Goal: Task Accomplishment & Management: Manage account settings

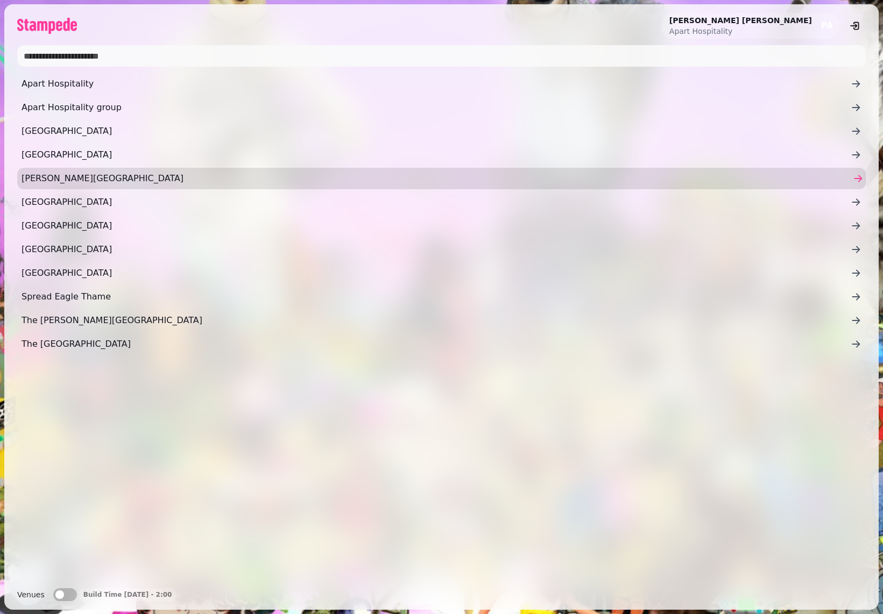
click at [55, 177] on span "Fredrick's Hotel" at bounding box center [436, 178] width 829 height 13
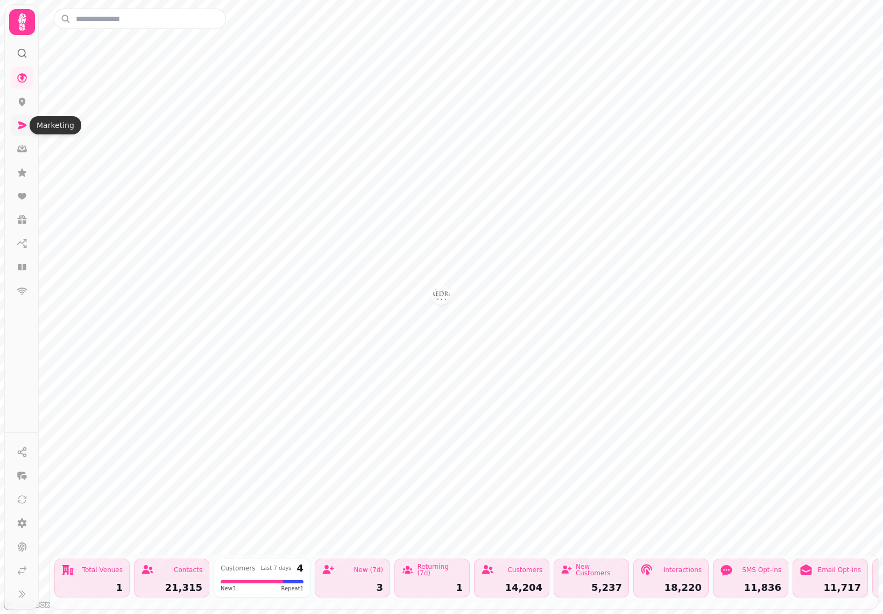
click at [23, 123] on icon at bounding box center [22, 126] width 9 height 8
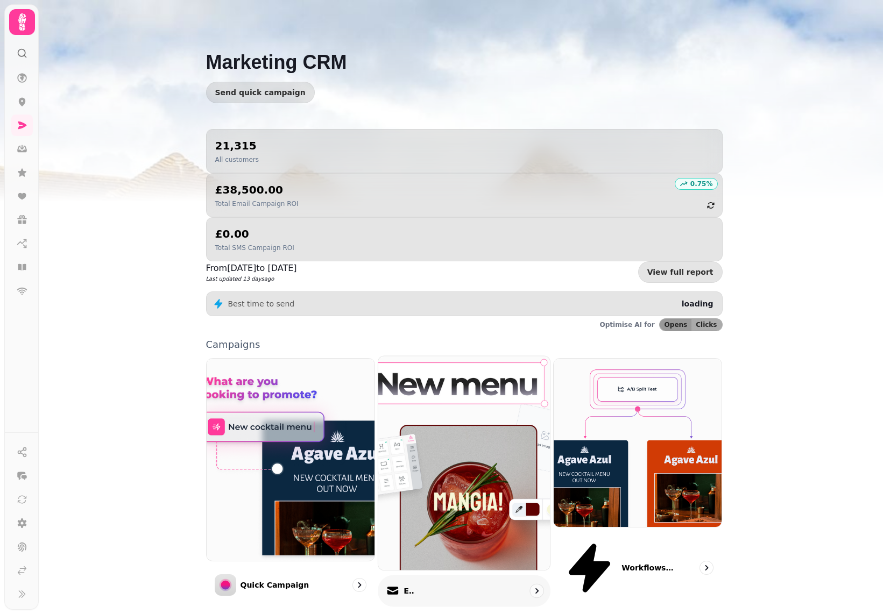
click at [463, 421] on img at bounding box center [464, 464] width 189 height 236
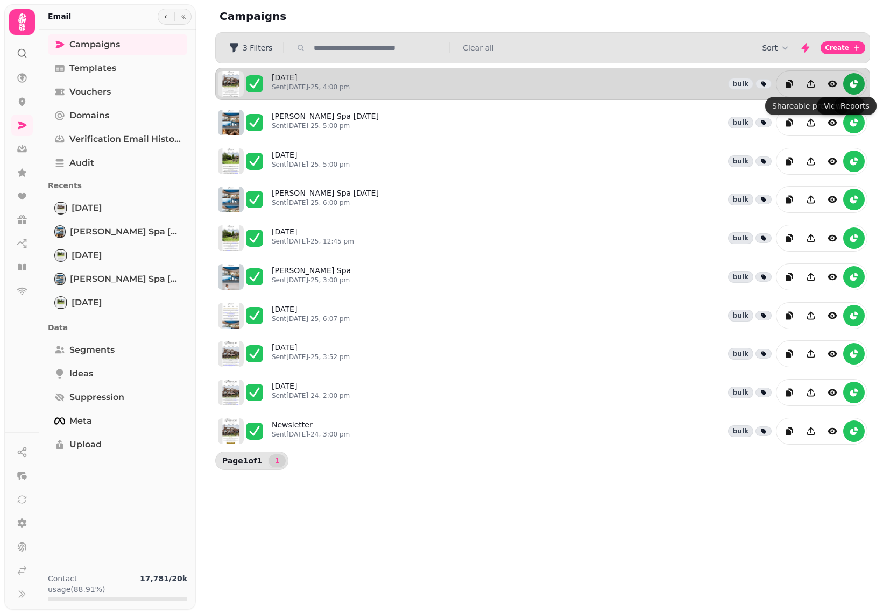
click at [857, 81] on icon "reports" at bounding box center [855, 81] width 3 height 3
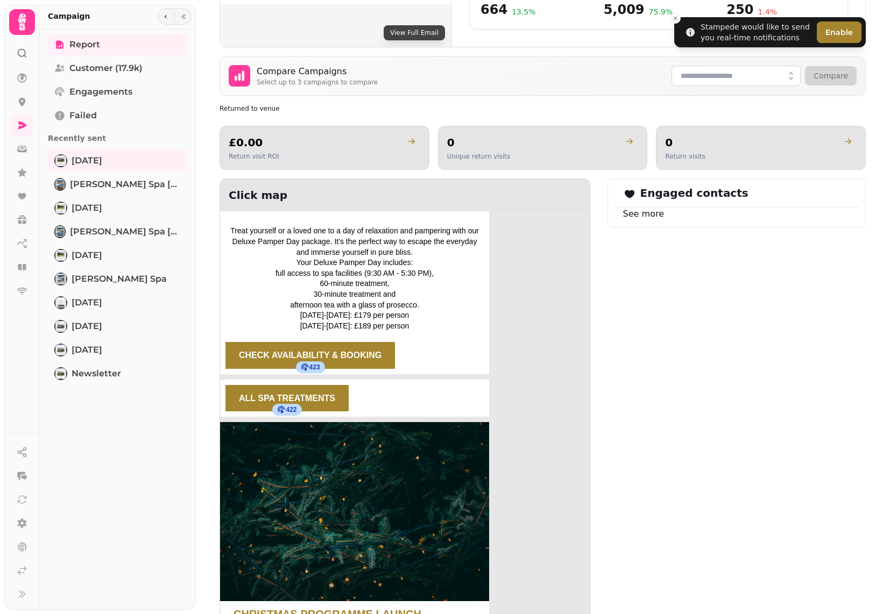
scroll to position [1543, 0]
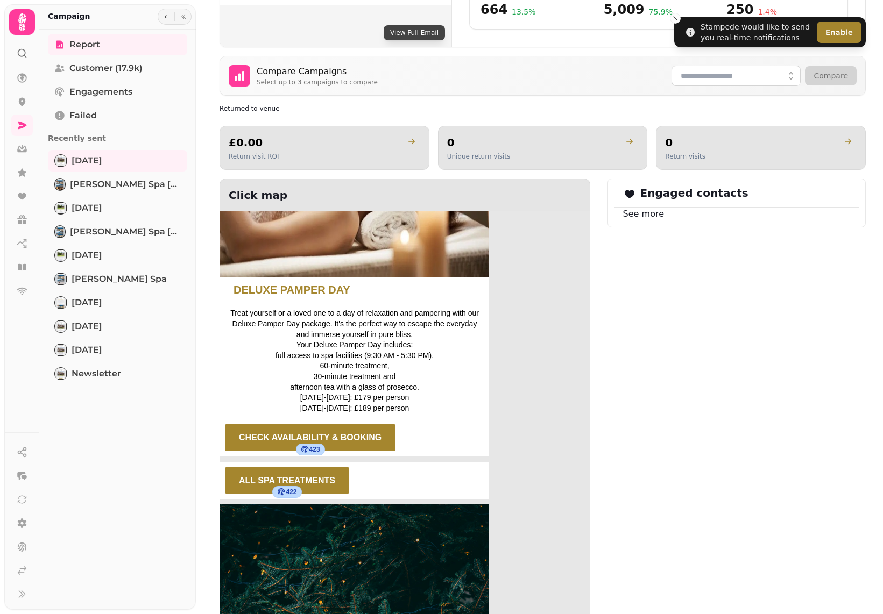
click at [327, 476] on span "ALL SPA TREATMENTS" at bounding box center [287, 480] width 96 height 9
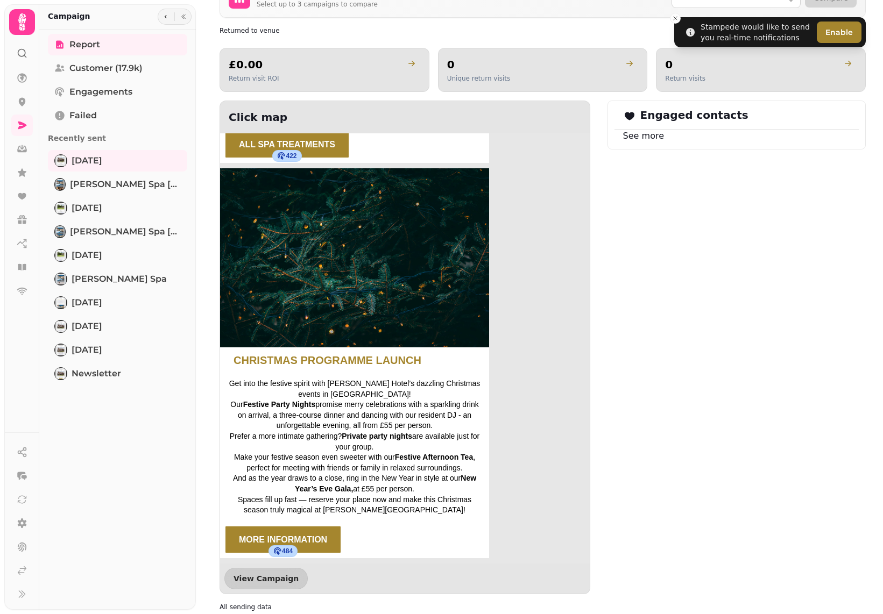
scroll to position [1800, 0]
click at [266, 575] on span "View Campaign" at bounding box center [266, 579] width 65 height 8
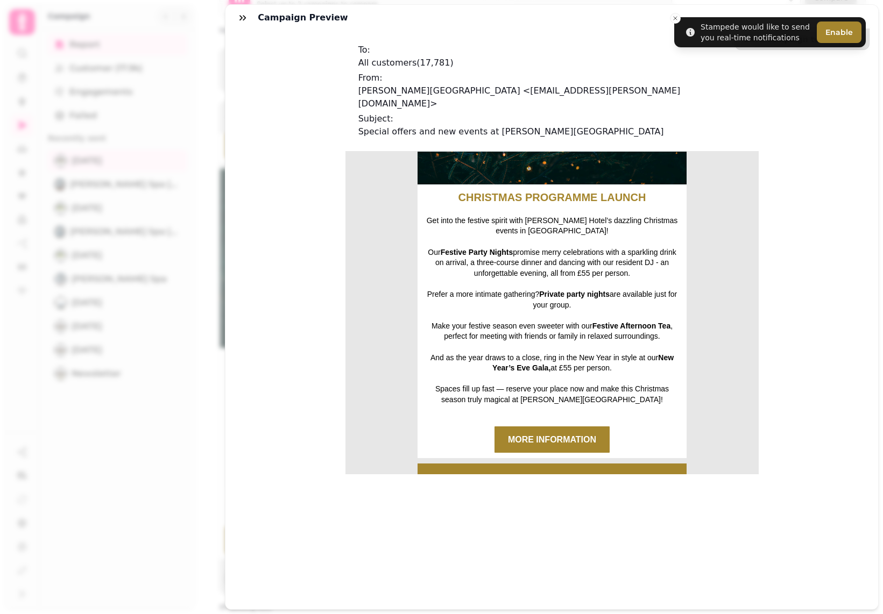
scroll to position [2212, 0]
click at [282, 158] on div "Save campaign to template To: All customers ( 17,781 ) From: Fredrick's Hotel <…" at bounding box center [551, 320] width 653 height 579
click at [676, 22] on div "Campaign preview" at bounding box center [551, 18] width 653 height 26
click at [677, 19] on div "Campaign preview" at bounding box center [551, 18] width 653 height 26
click at [239, 14] on icon "button" at bounding box center [242, 17] width 11 height 11
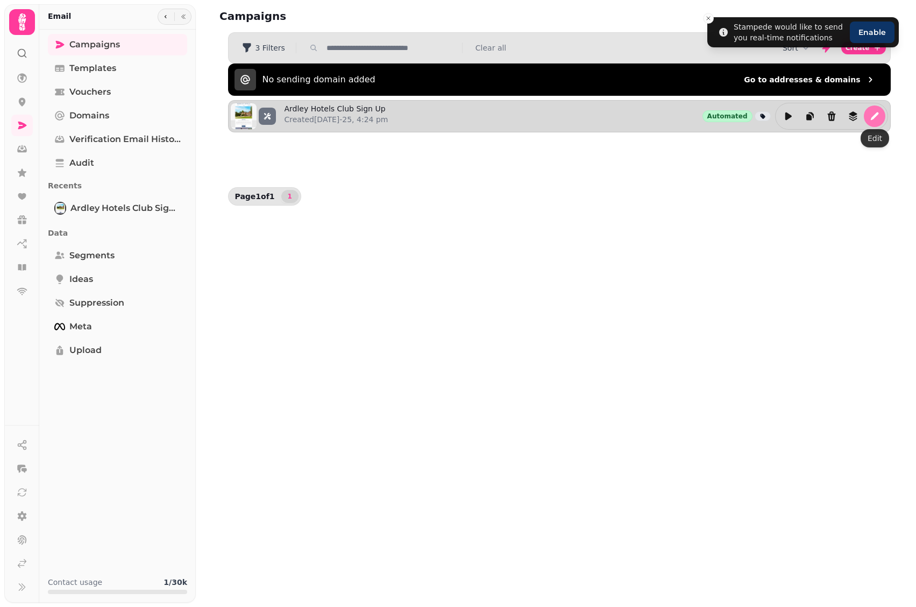
click at [876, 118] on icon "edit" at bounding box center [874, 116] width 11 height 11
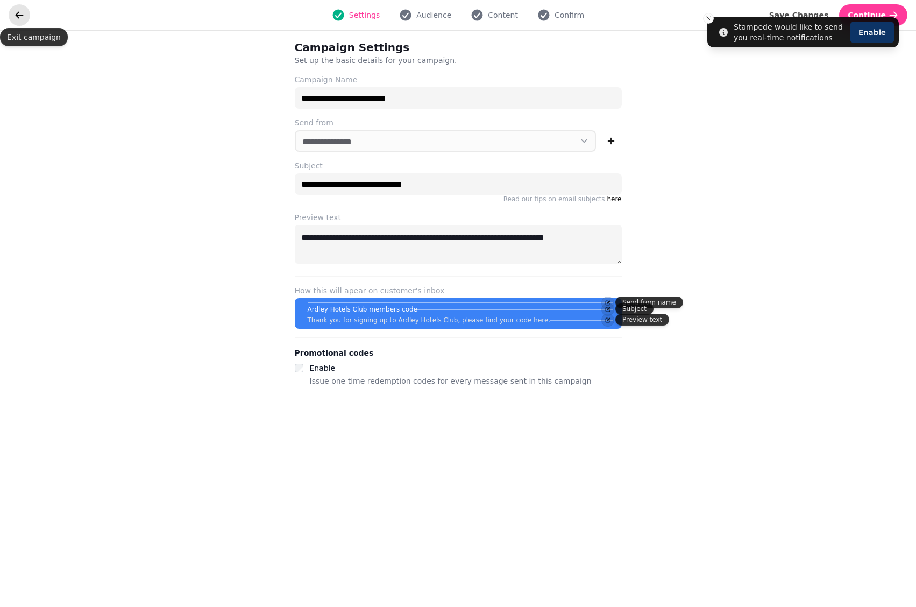
click at [23, 15] on icon "go back" at bounding box center [20, 14] width 8 height 7
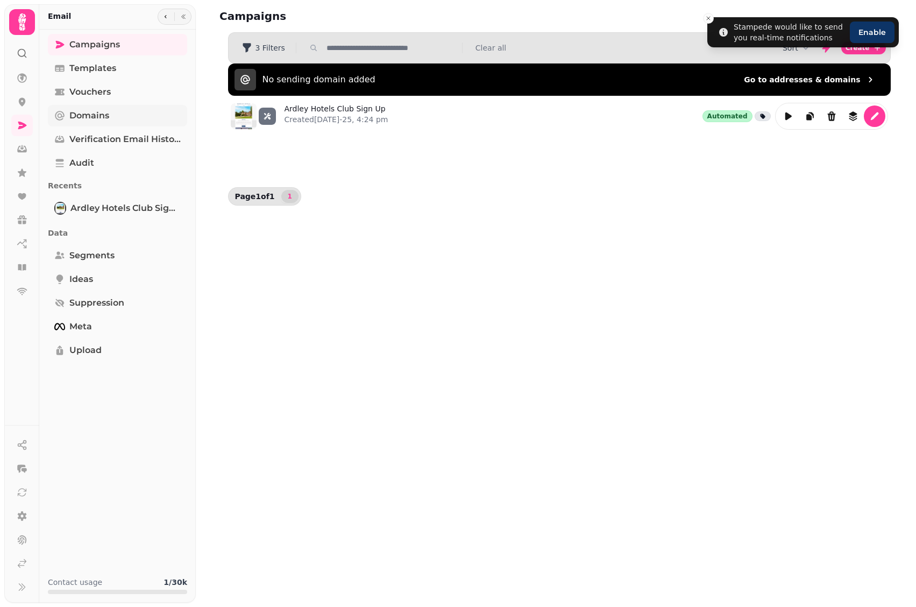
click at [111, 112] on link "Domains" at bounding box center [117, 116] width 139 height 22
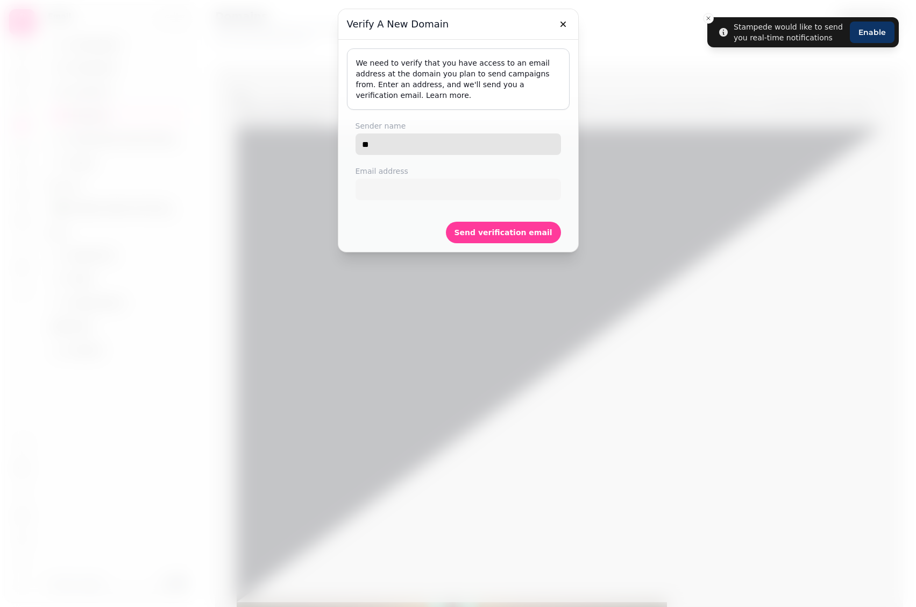
type input "*"
type input "**********"
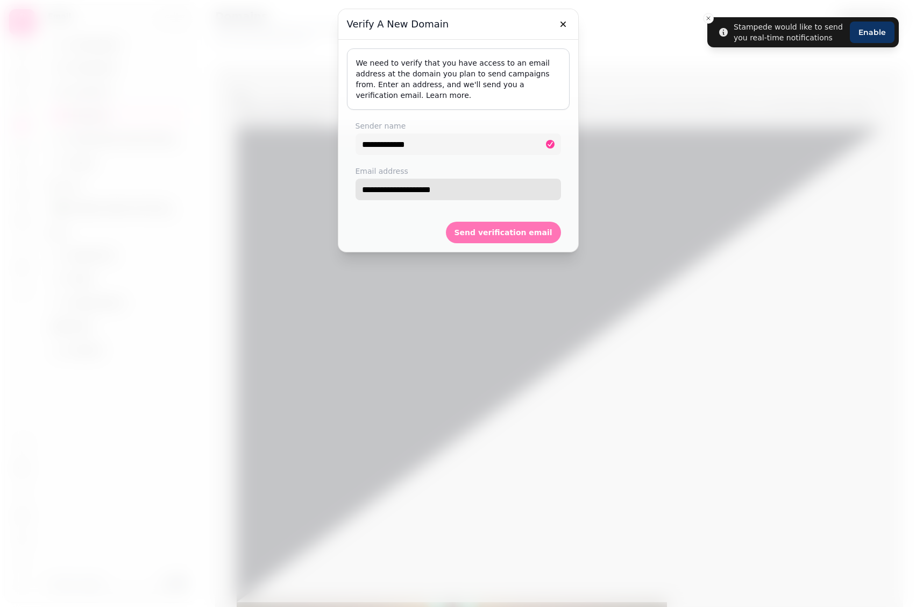
type input "**********"
click at [491, 231] on span "Send verification email" at bounding box center [504, 233] width 98 height 8
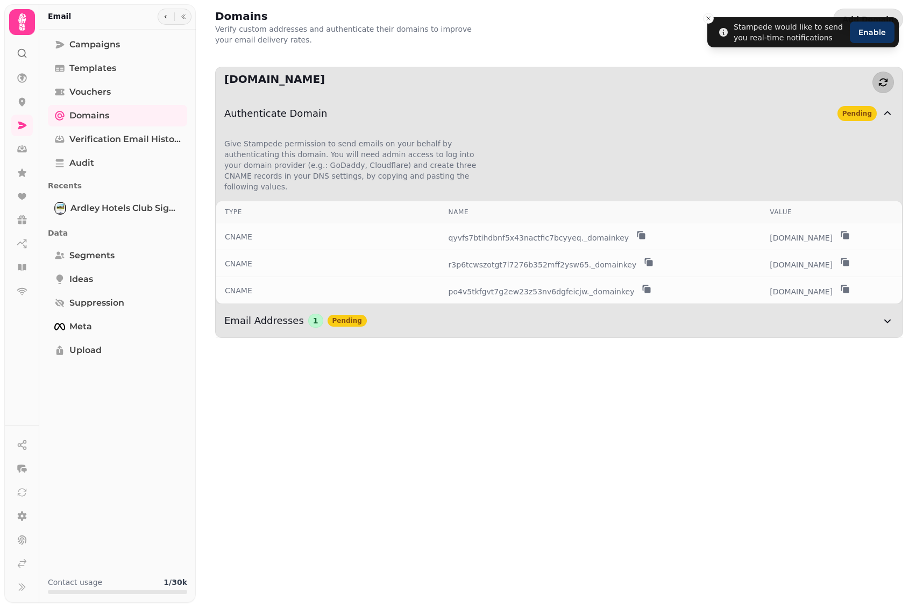
click at [886, 84] on icon "button" at bounding box center [883, 82] width 9 height 8
click at [886, 314] on icon "button" at bounding box center [887, 320] width 13 height 13
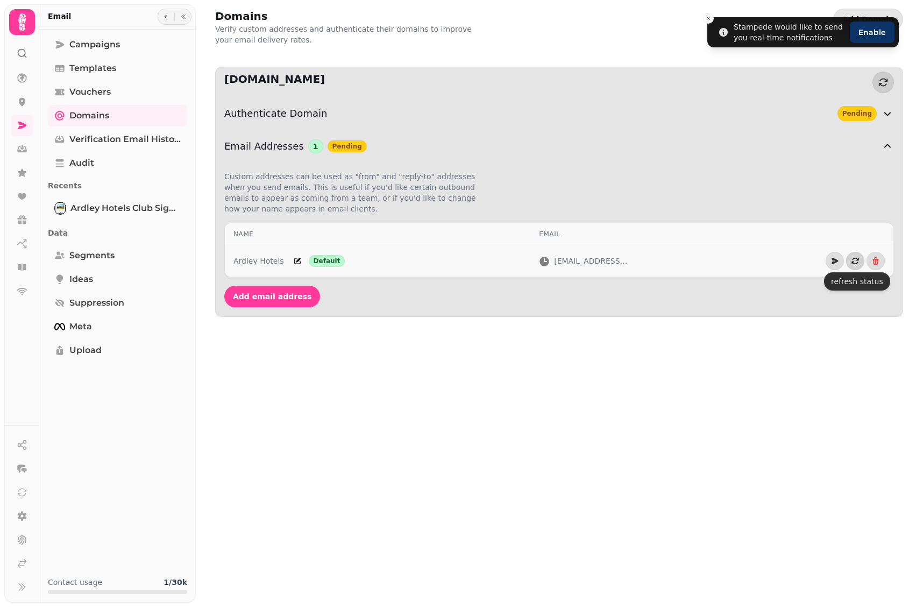
click at [855, 261] on icon "button" at bounding box center [855, 261] width 9 height 9
click at [886, 145] on icon "button" at bounding box center [887, 146] width 13 height 13
click at [889, 113] on icon "button" at bounding box center [887, 113] width 13 height 13
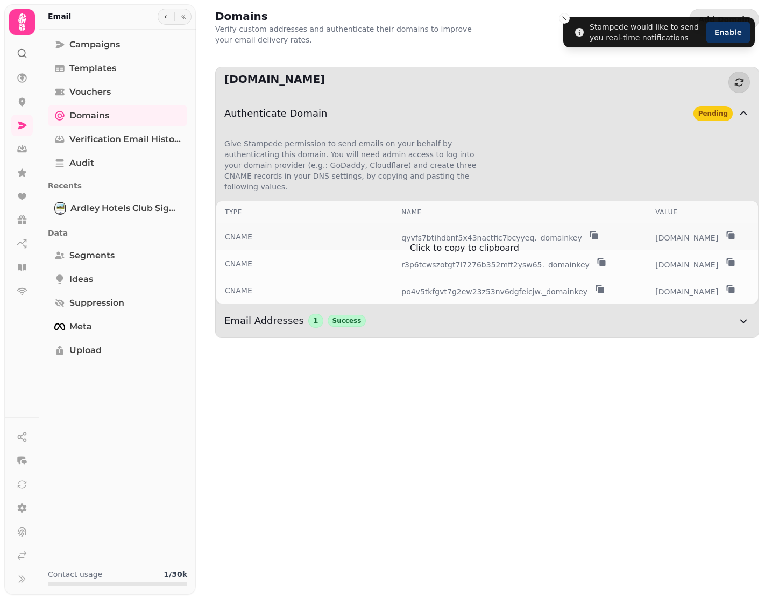
click at [592, 233] on icon "button" at bounding box center [595, 236] width 6 height 6
click at [734, 233] on icon "button" at bounding box center [731, 236] width 6 height 6
click at [600, 260] on icon "button" at bounding box center [603, 263] width 6 height 6
click at [736, 259] on icon "button" at bounding box center [730, 262] width 11 height 11
click at [598, 290] on icon "button" at bounding box center [601, 290] width 6 height 6
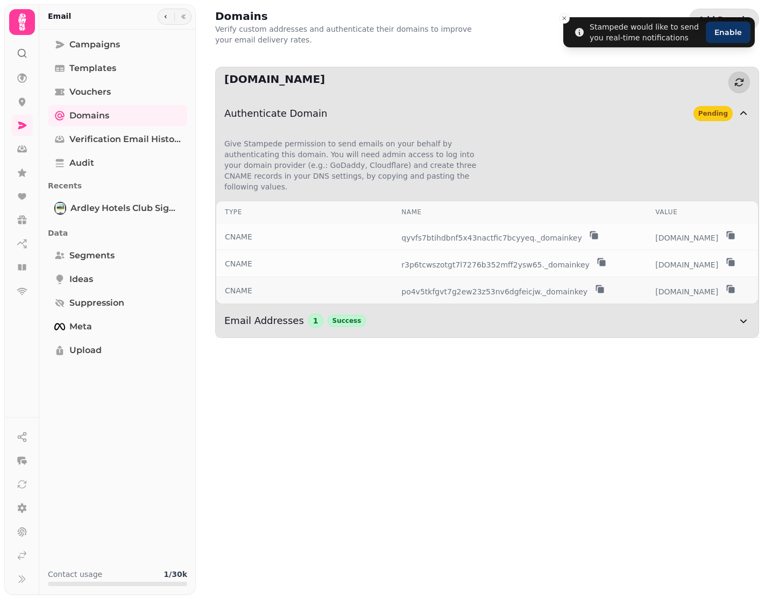
click at [732, 289] on icon "button" at bounding box center [729, 288] width 6 height 6
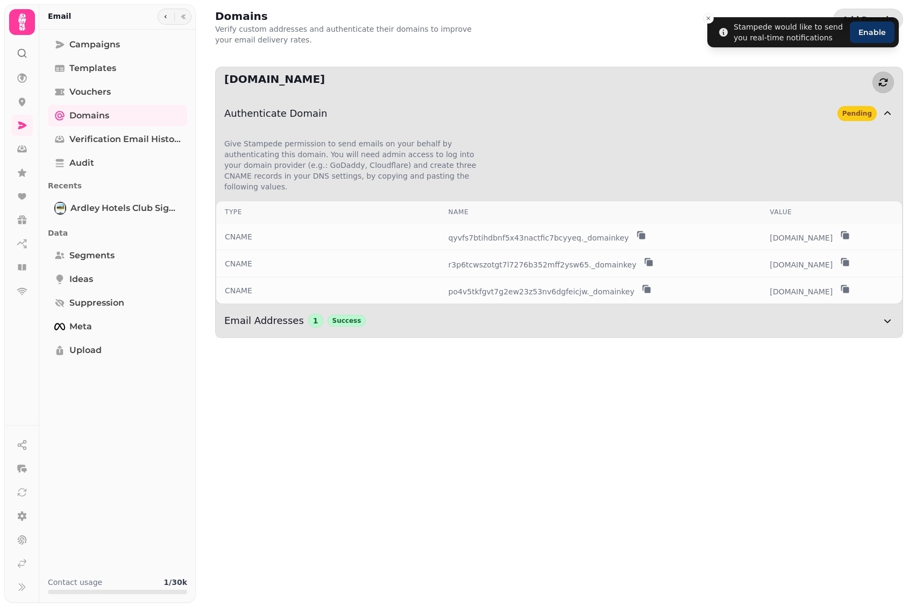
click at [883, 83] on icon "button" at bounding box center [883, 82] width 11 height 11
click at [875, 35] on button "Enable" at bounding box center [872, 33] width 45 height 22
click at [708, 16] on icon "Close toast" at bounding box center [708, 18] width 6 height 6
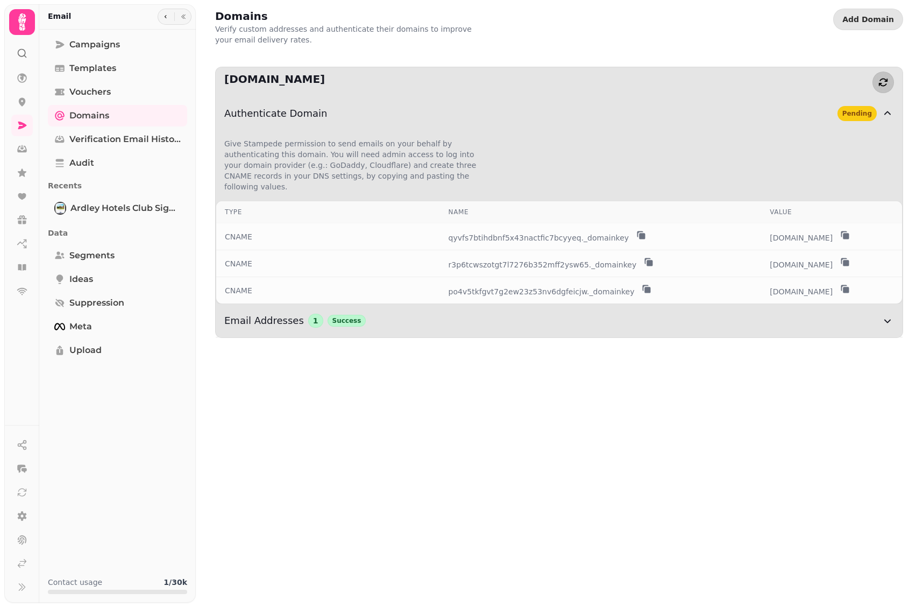
click at [883, 82] on icon "button" at bounding box center [883, 82] width 11 height 11
click at [882, 80] on icon "button" at bounding box center [883, 82] width 11 height 11
click at [876, 83] on button "button" at bounding box center [884, 83] width 22 height 22
click at [23, 124] on icon at bounding box center [22, 126] width 9 height 8
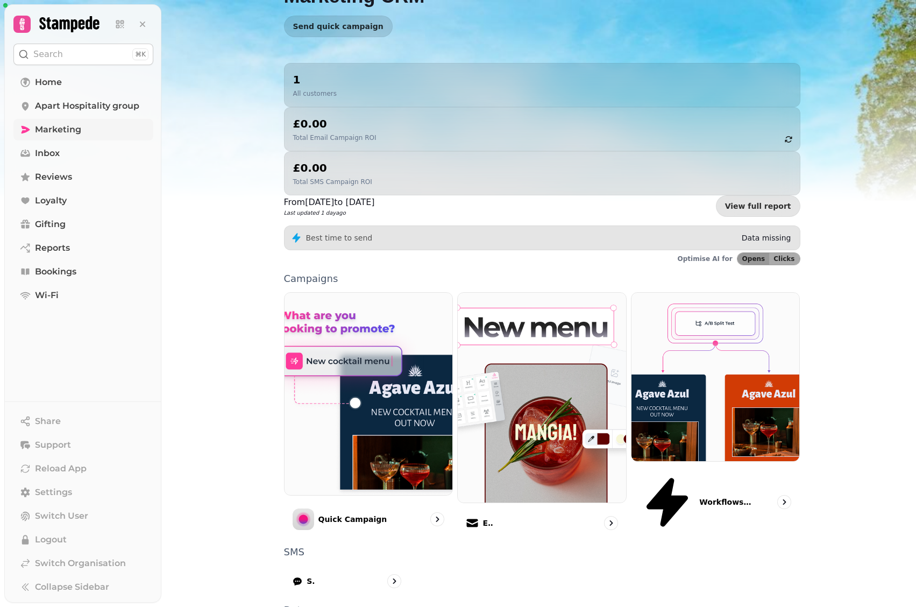
scroll to position [65, 0]
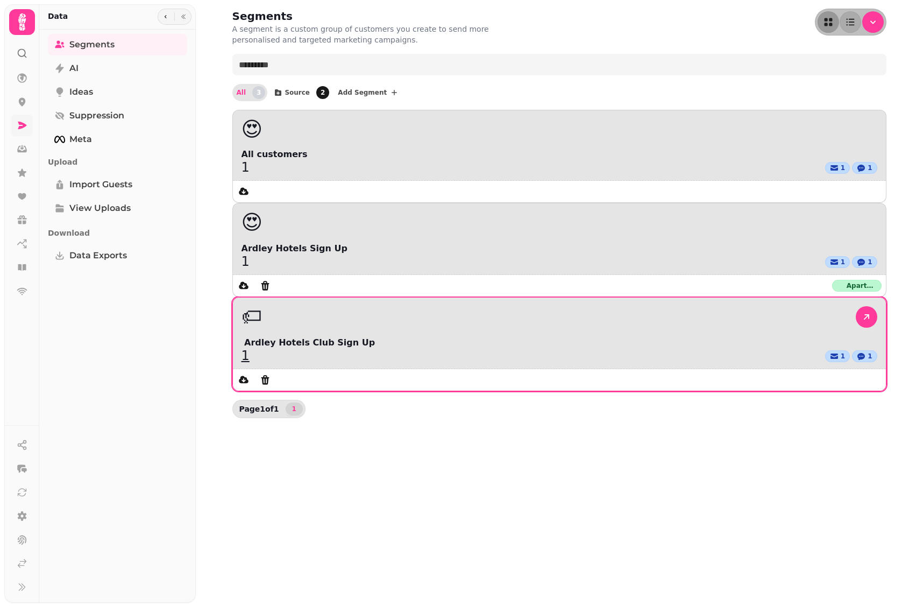
click at [604, 336] on span "️ Ardley Hotels Club Sign Up" at bounding box center [560, 342] width 636 height 13
click at [250, 349] on link "1" at bounding box center [246, 355] width 8 height 13
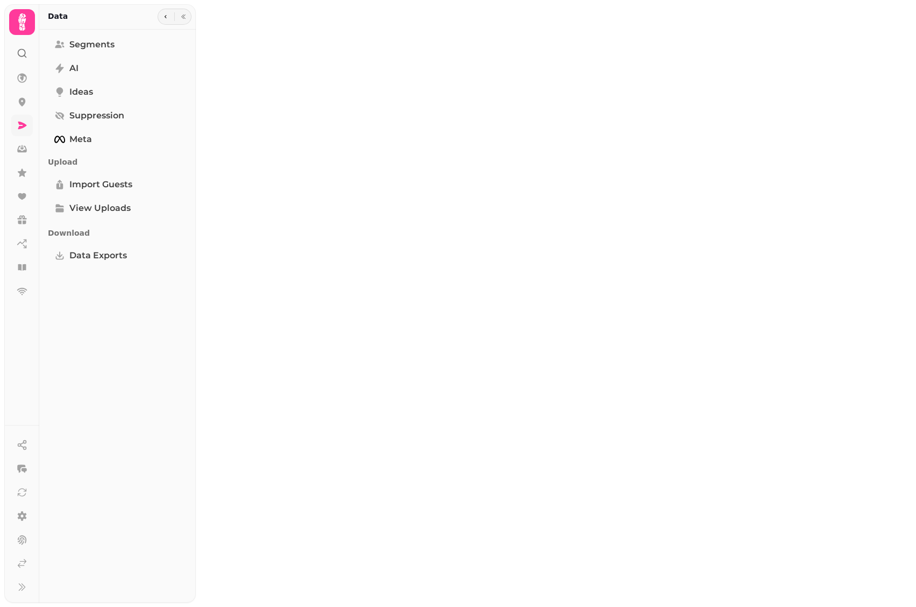
select select "**"
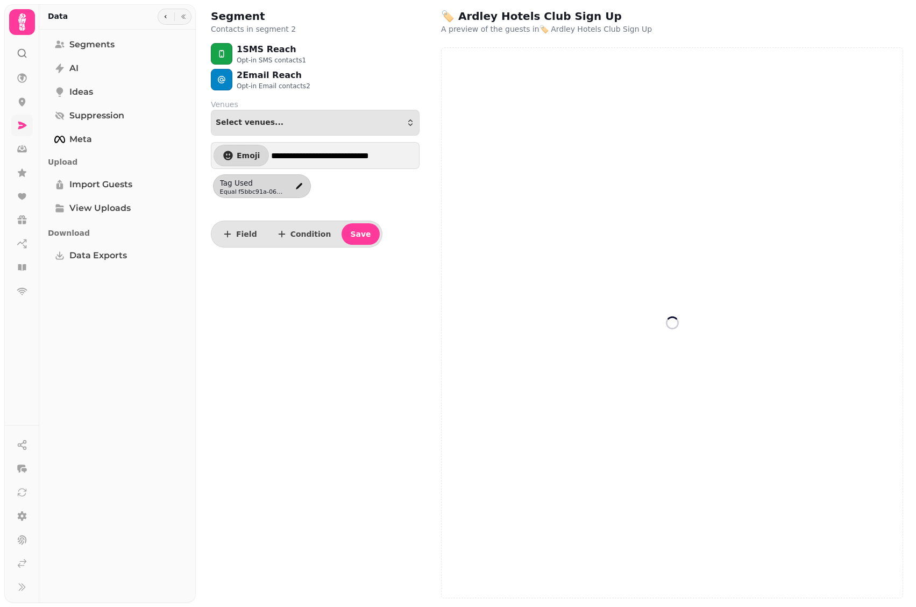
select select "**"
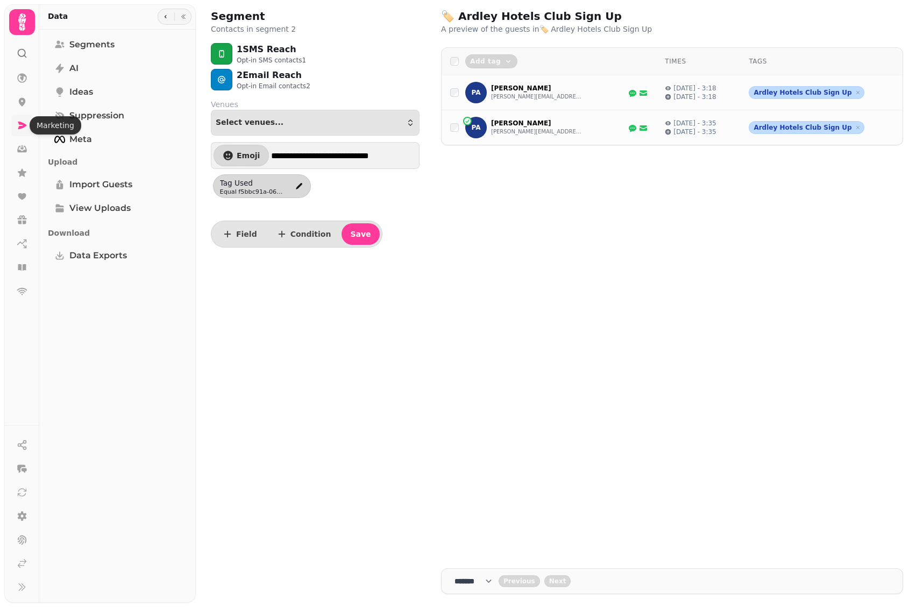
click at [23, 125] on icon at bounding box center [22, 125] width 11 height 11
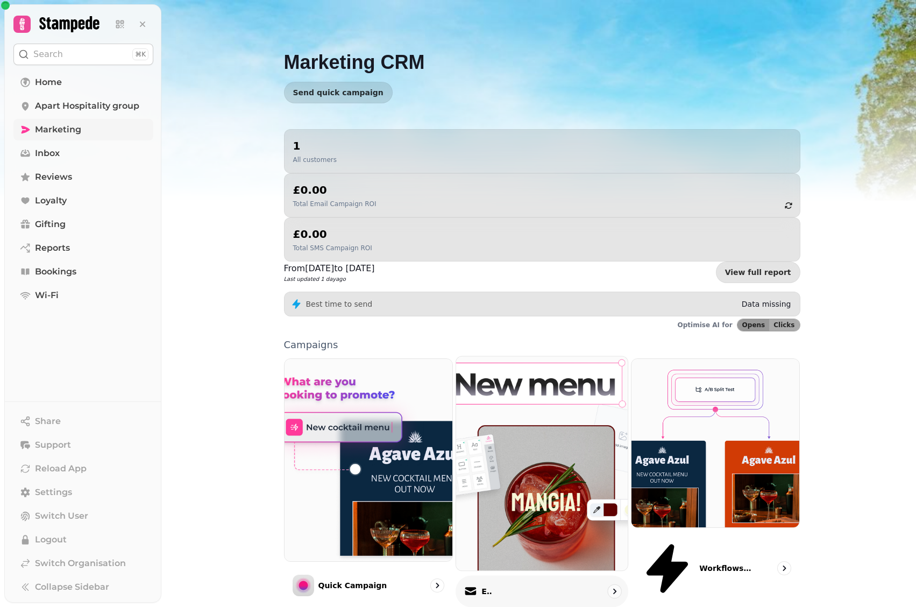
click at [492, 397] on img at bounding box center [542, 464] width 189 height 236
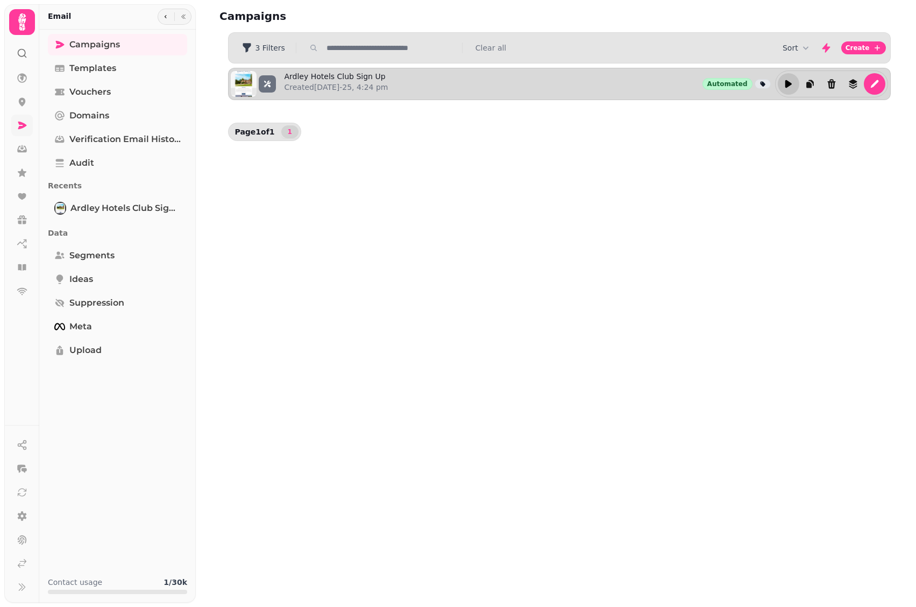
click at [789, 83] on icon "edit" at bounding box center [788, 84] width 6 height 8
click at [789, 86] on icon "edit" at bounding box center [788, 84] width 11 height 11
click at [809, 86] on icon "edit" at bounding box center [810, 84] width 6 height 8
click at [879, 87] on icon "reports" at bounding box center [874, 84] width 11 height 11
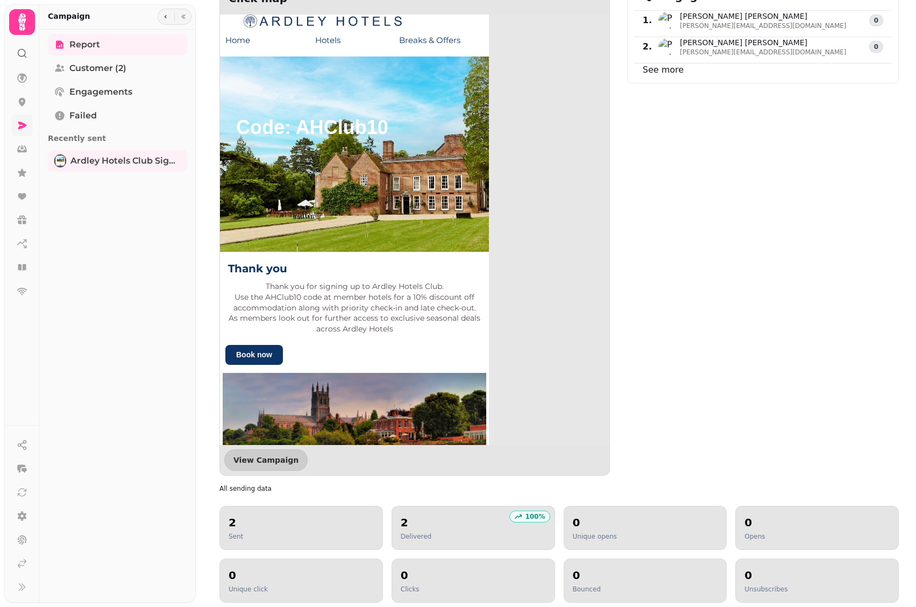
scroll to position [687, 0]
click at [23, 125] on icon at bounding box center [22, 126] width 9 height 8
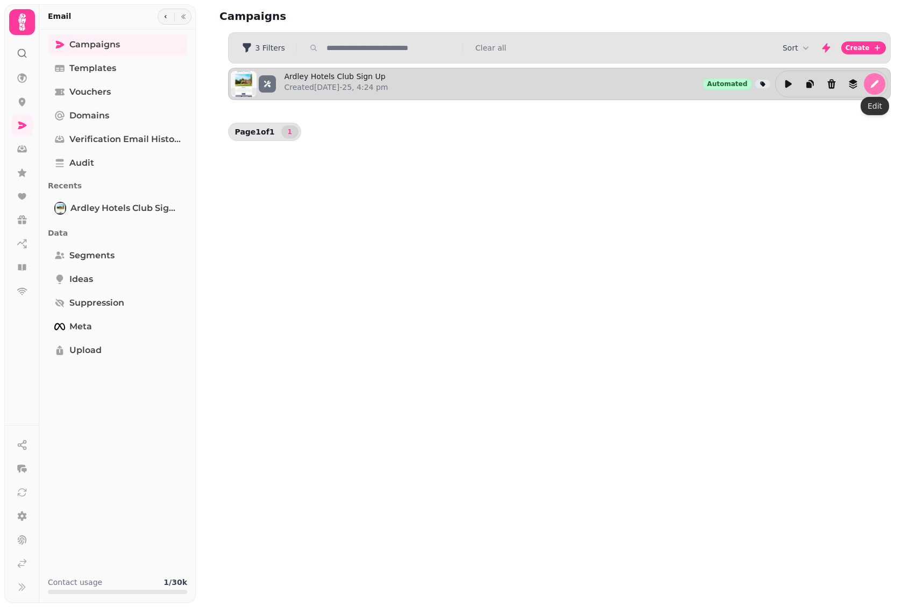
click at [870, 87] on icon "edit" at bounding box center [874, 84] width 11 height 11
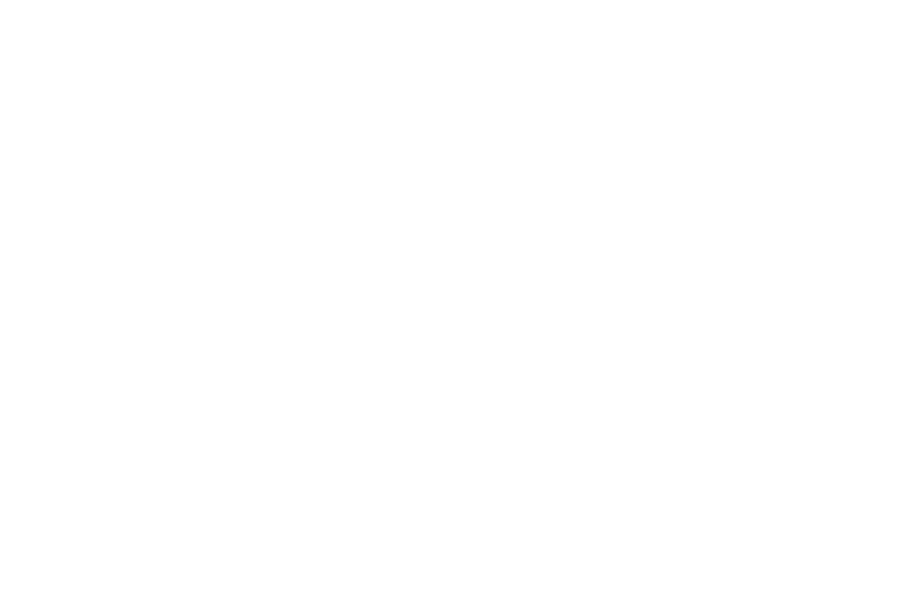
select select "**********"
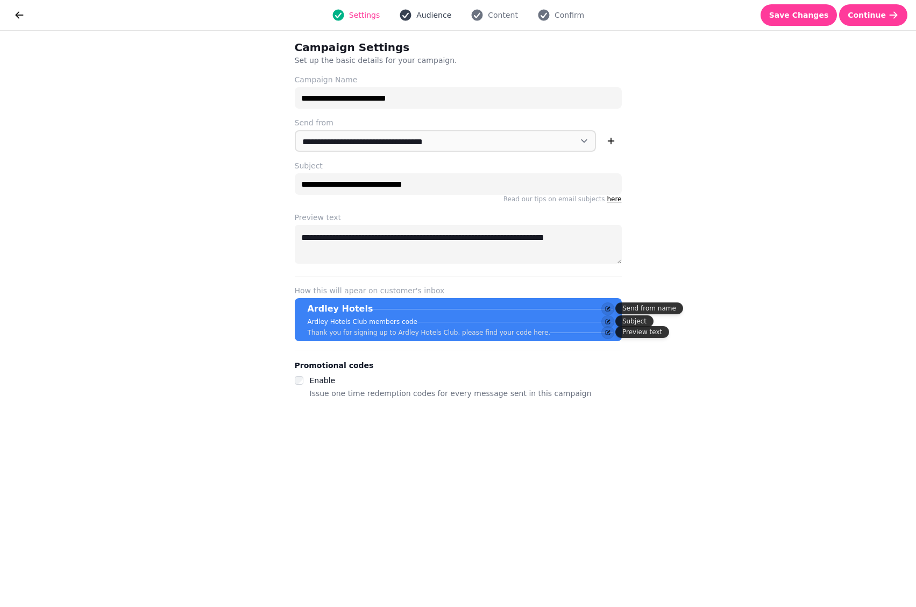
click at [431, 16] on span "Audience" at bounding box center [433, 15] width 35 height 11
select select "***"
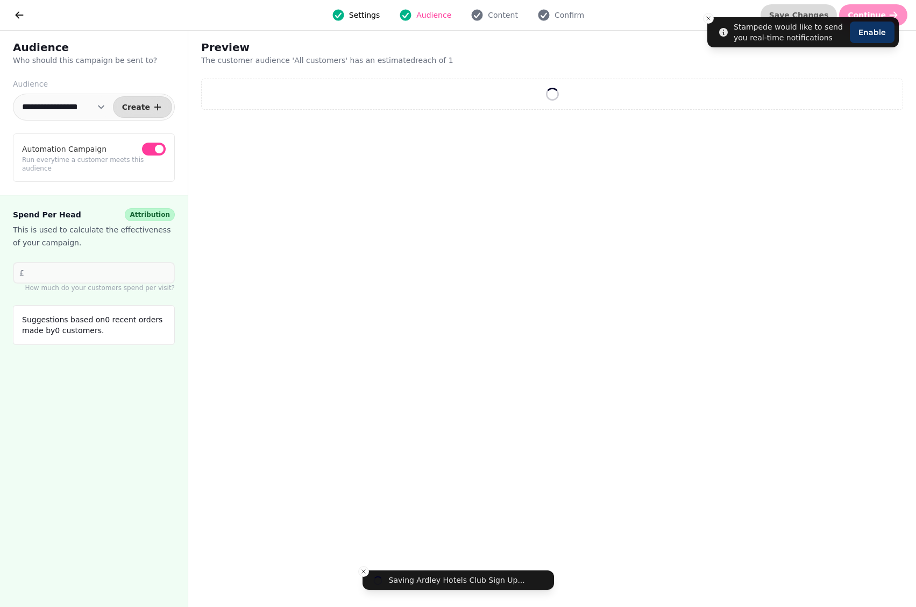
select select "**"
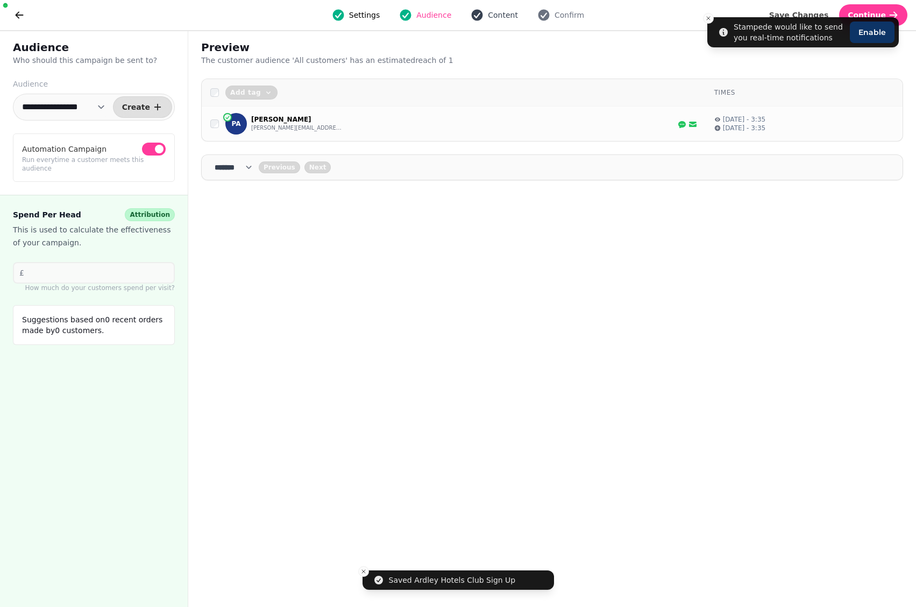
click at [508, 18] on span "Content" at bounding box center [503, 15] width 30 height 11
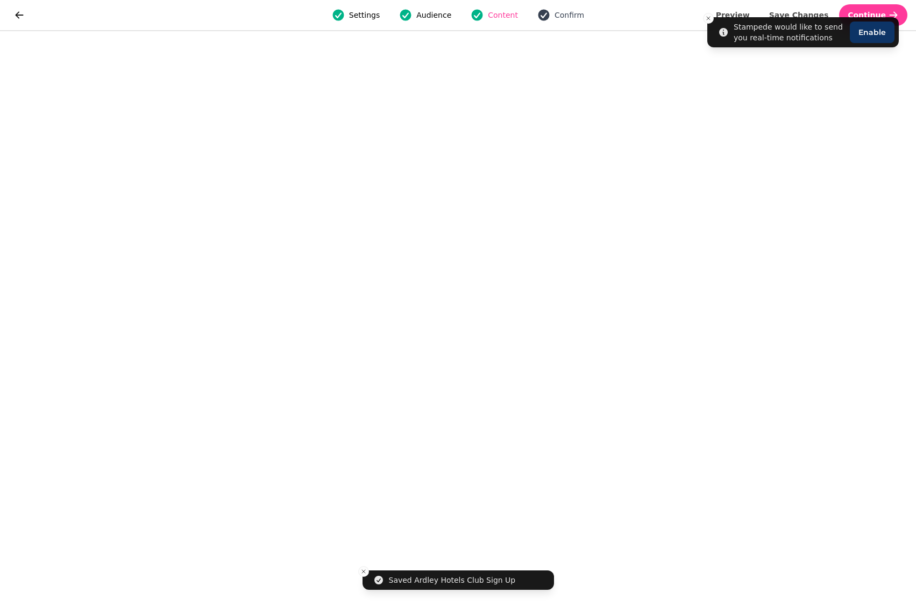
click at [558, 15] on span "Confirm" at bounding box center [570, 15] width 30 height 11
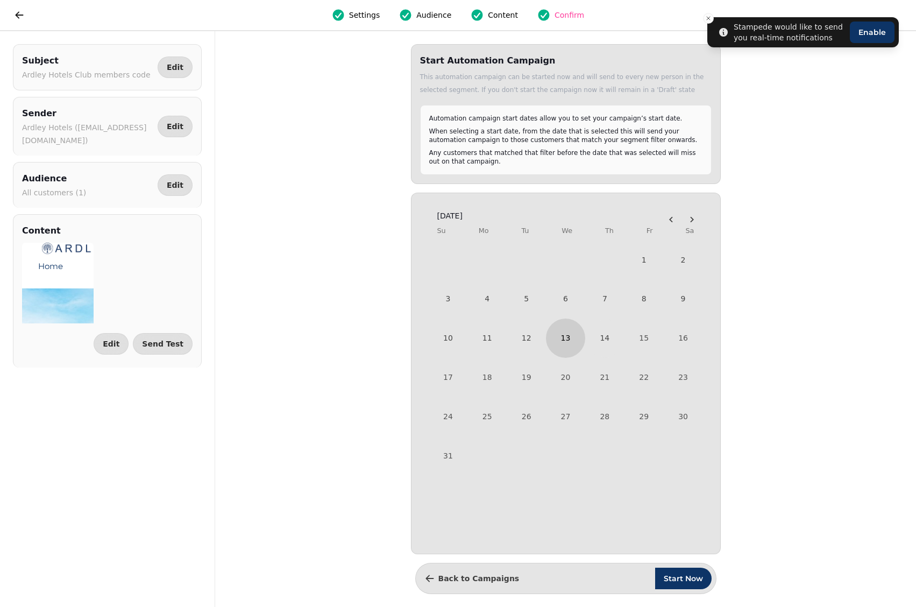
click at [568, 341] on button "13" at bounding box center [565, 338] width 39 height 39
click at [683, 575] on span "Start Now" at bounding box center [683, 579] width 39 height 8
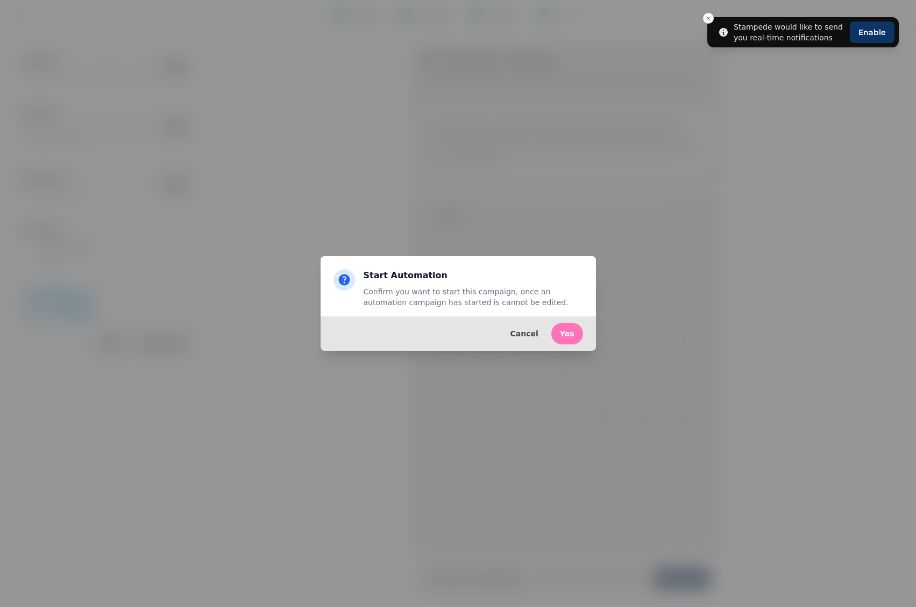
click at [566, 336] on span "Yes" at bounding box center [567, 334] width 15 height 8
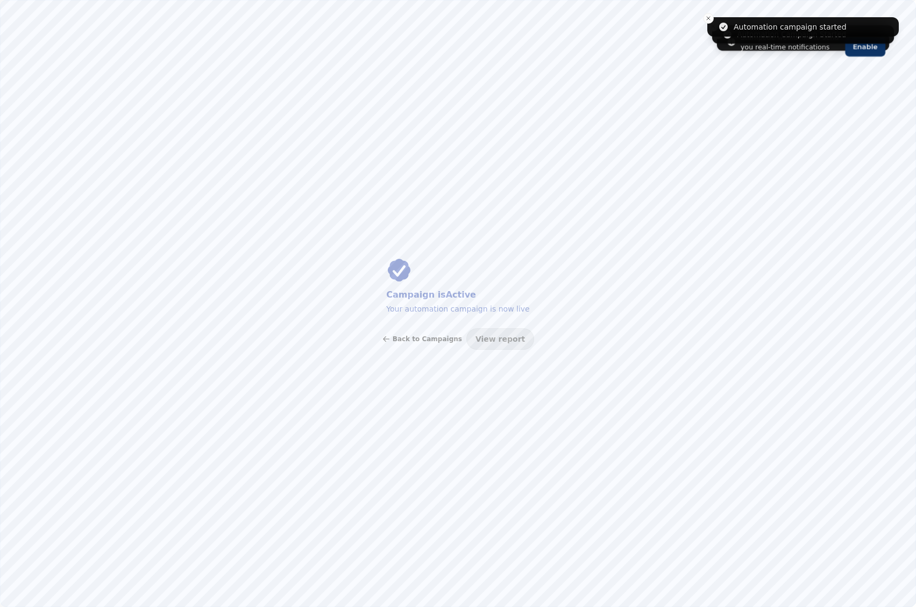
click at [425, 342] on span "Back to Campaigns" at bounding box center [427, 339] width 69 height 6
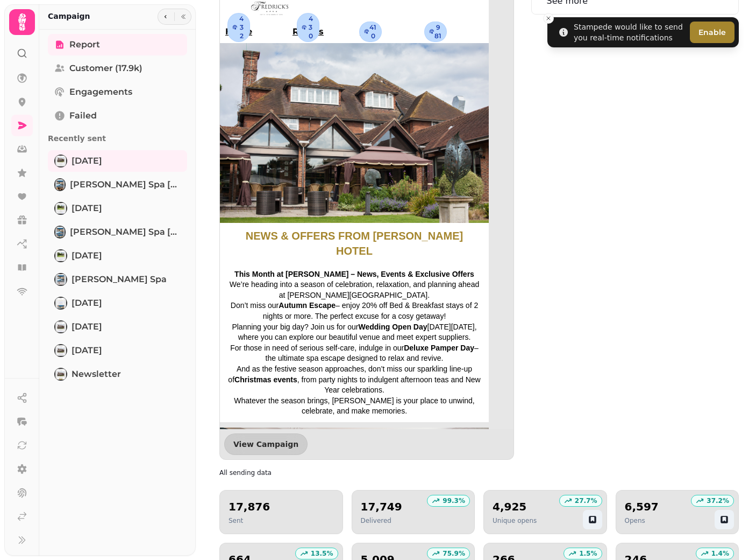
scroll to position [734, 0]
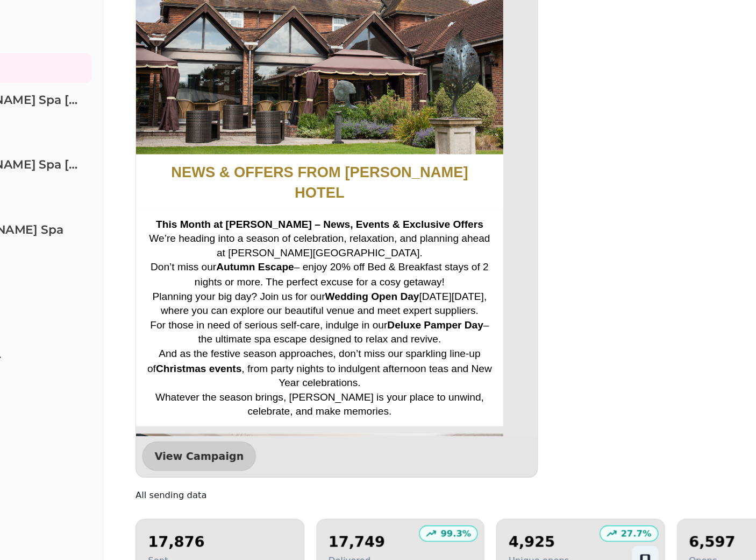
click at [343, 430] on div "View Campaign" at bounding box center [367, 445] width 294 height 30
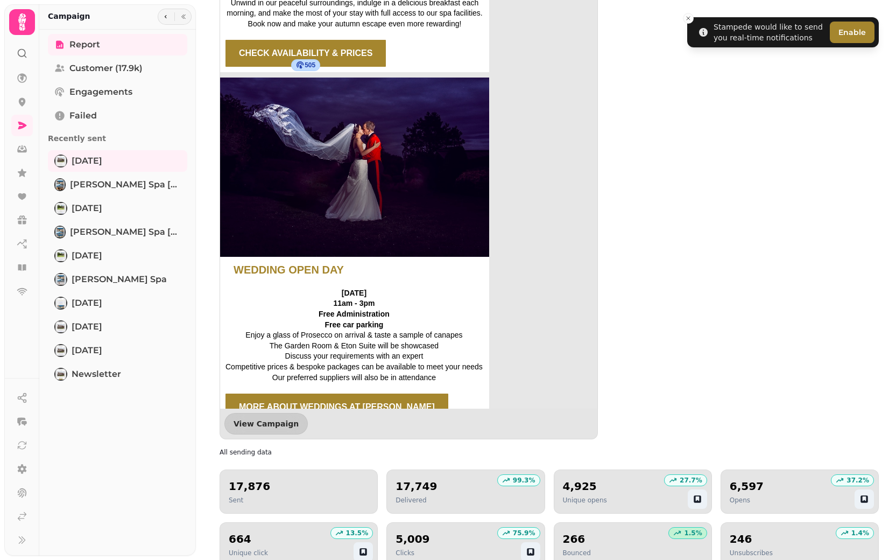
click at [691, 528] on p "1.5 %" at bounding box center [693, 532] width 18 height 9
click at [577, 531] on h2 "266" at bounding box center [577, 538] width 28 height 15
click at [678, 528] on icon at bounding box center [677, 532] width 9 height 9
click at [692, 355] on div "Engaged contacts See more" at bounding box center [747, 192] width 264 height 494
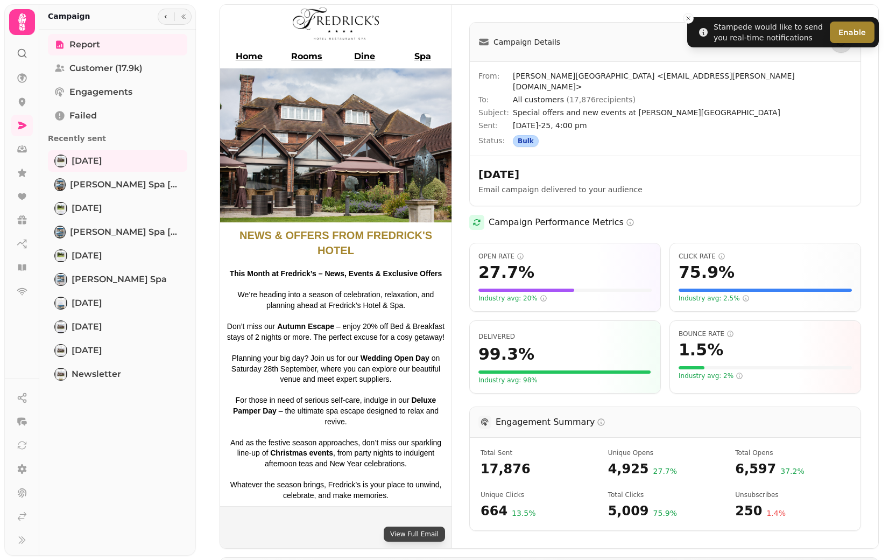
scroll to position [0, 0]
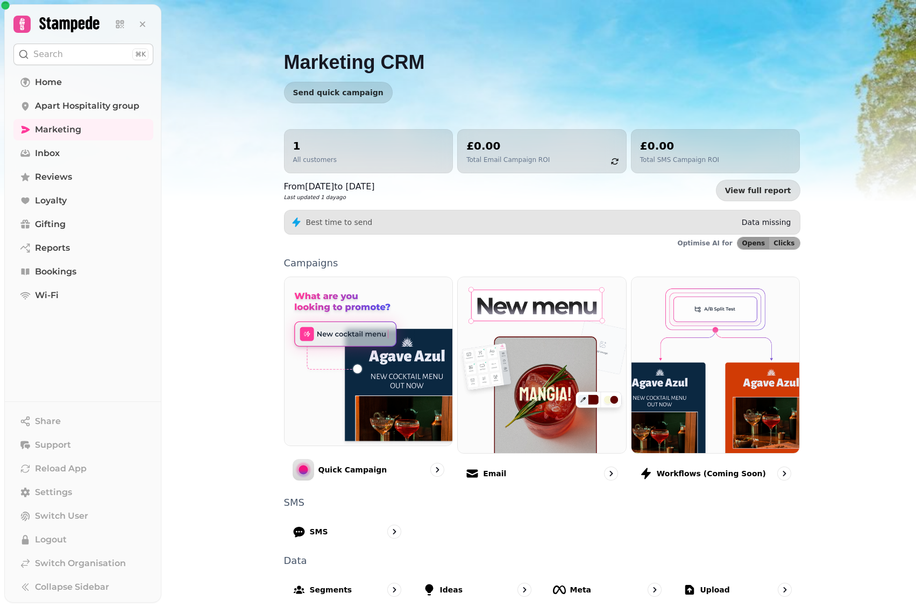
scroll to position [65, 0]
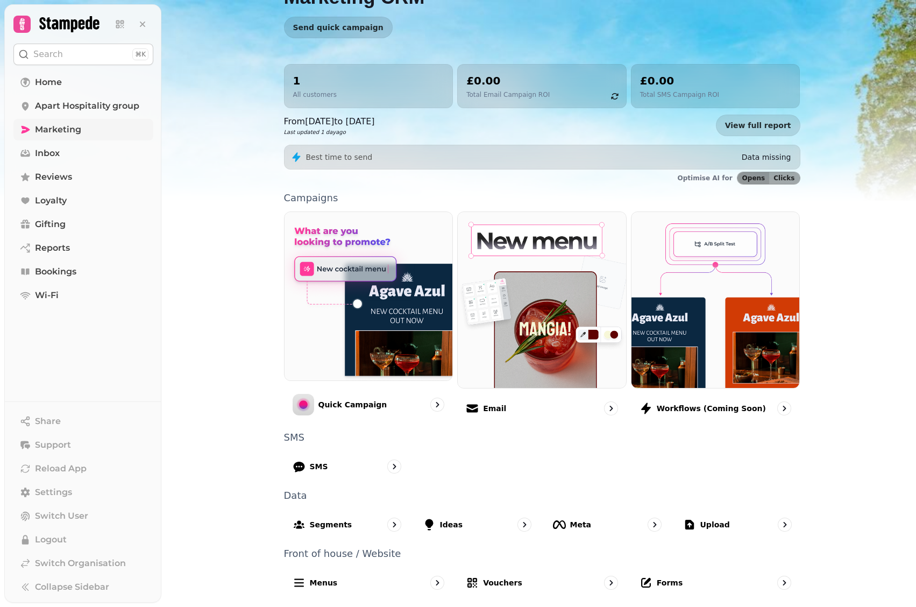
click at [62, 124] on span "Marketing" at bounding box center [58, 129] width 46 height 13
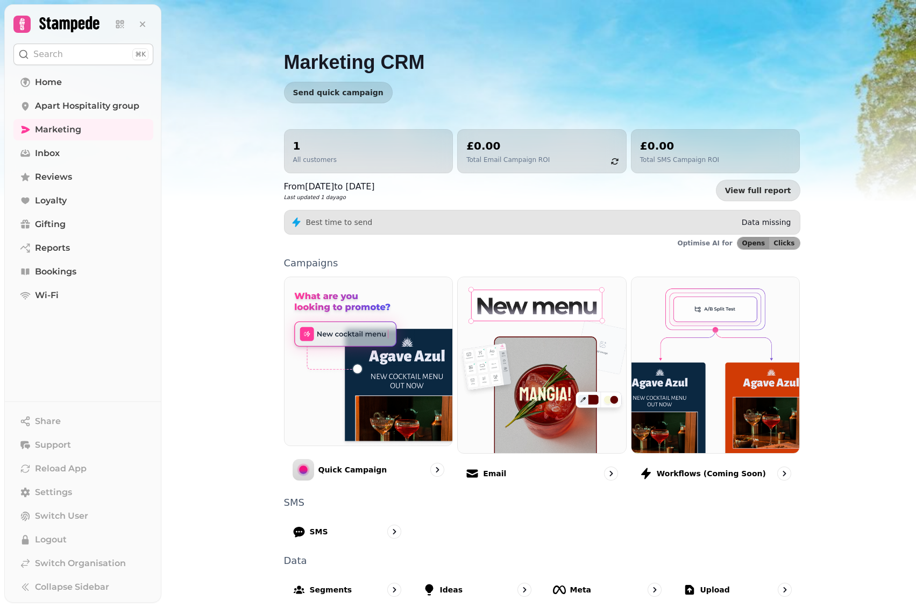
scroll to position [65, 0]
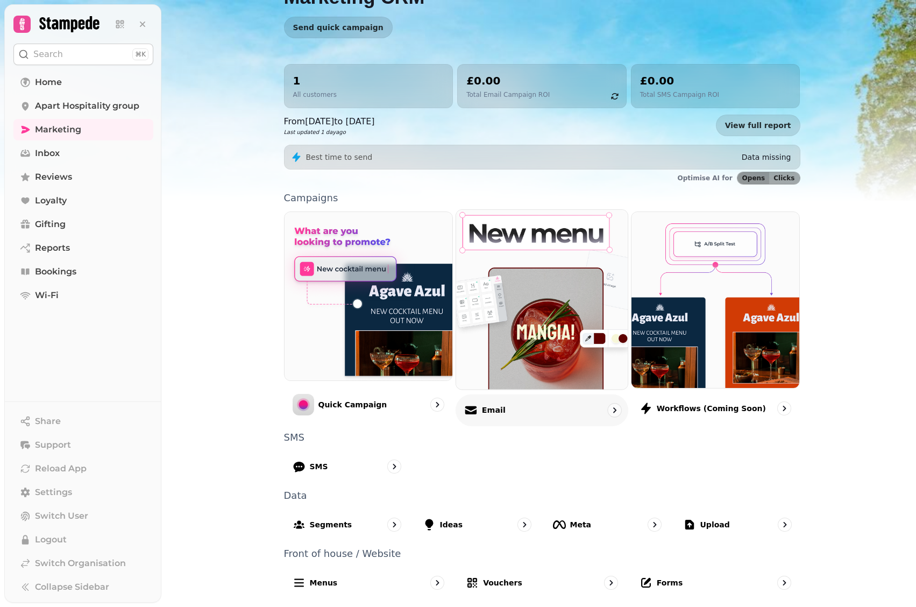
click at [495, 362] on img at bounding box center [542, 299] width 189 height 197
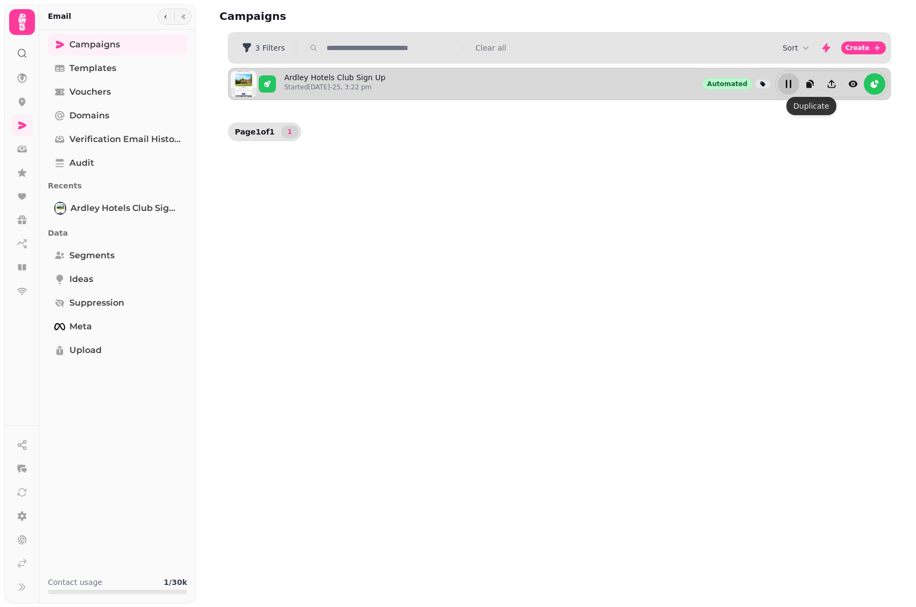
click at [788, 82] on icon "edit" at bounding box center [788, 84] width 11 height 11
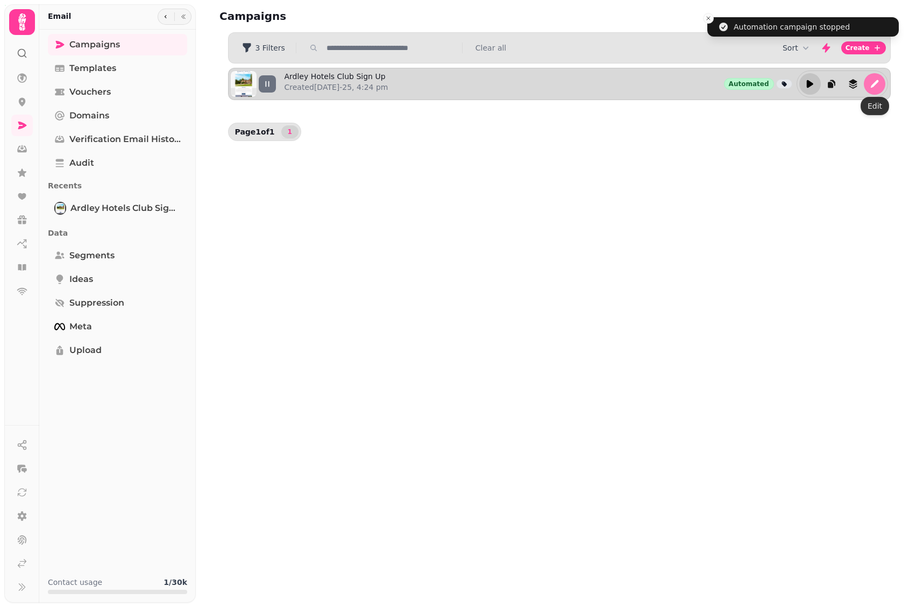
click at [869, 86] on icon "edit" at bounding box center [874, 84] width 11 height 11
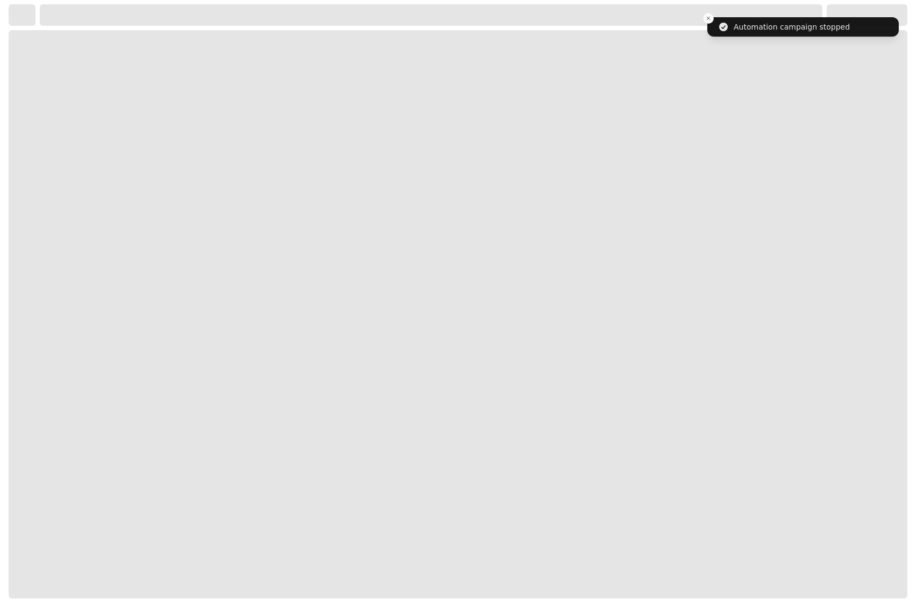
select select "**********"
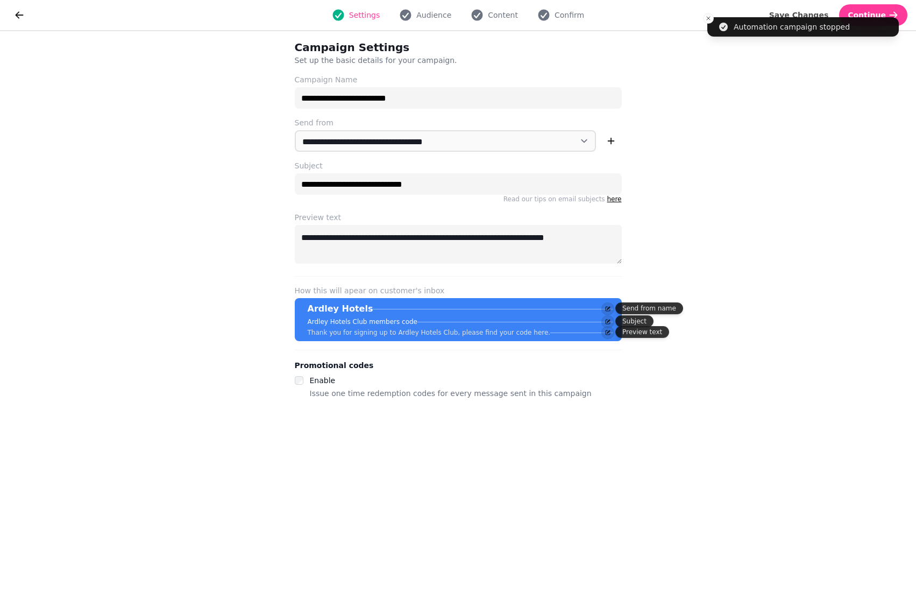
click at [490, 22] on div "Settings Audience Content Confirm" at bounding box center [458, 15] width 845 height 22
click at [496, 16] on span "Content" at bounding box center [503, 15] width 30 height 11
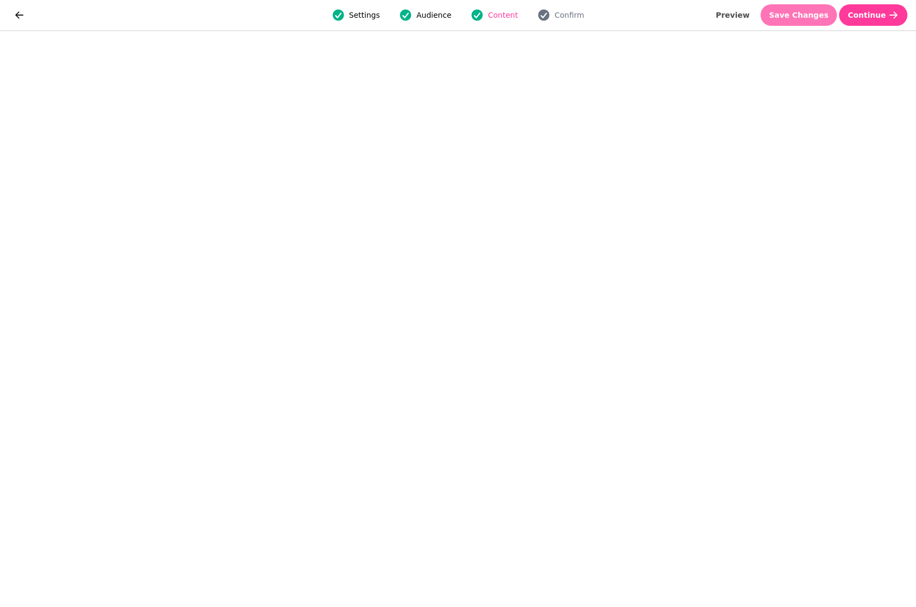
click at [790, 19] on button "Save Changes" at bounding box center [799, 15] width 77 height 22
click at [807, 18] on span "Save Changes" at bounding box center [799, 15] width 60 height 8
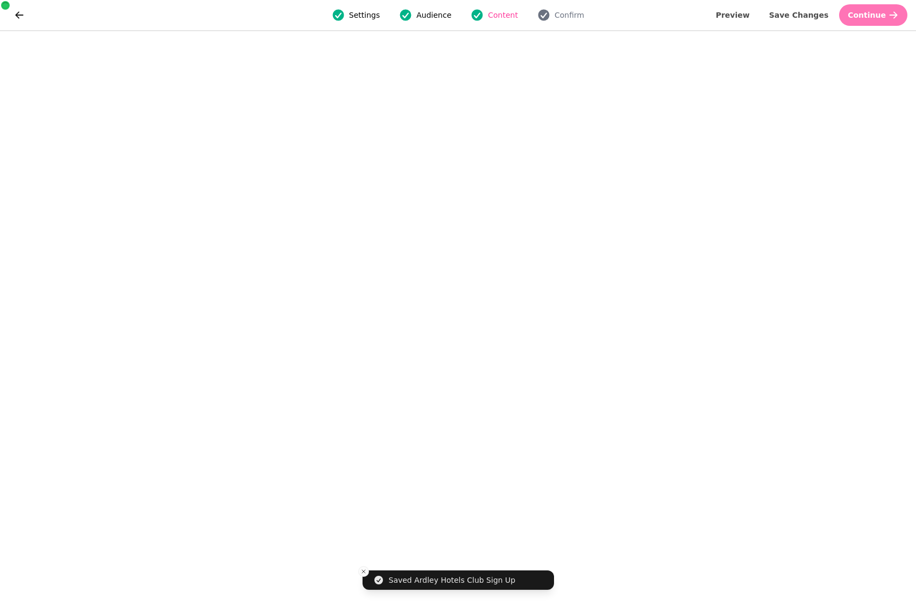
click at [871, 18] on span "Continue" at bounding box center [867, 15] width 38 height 8
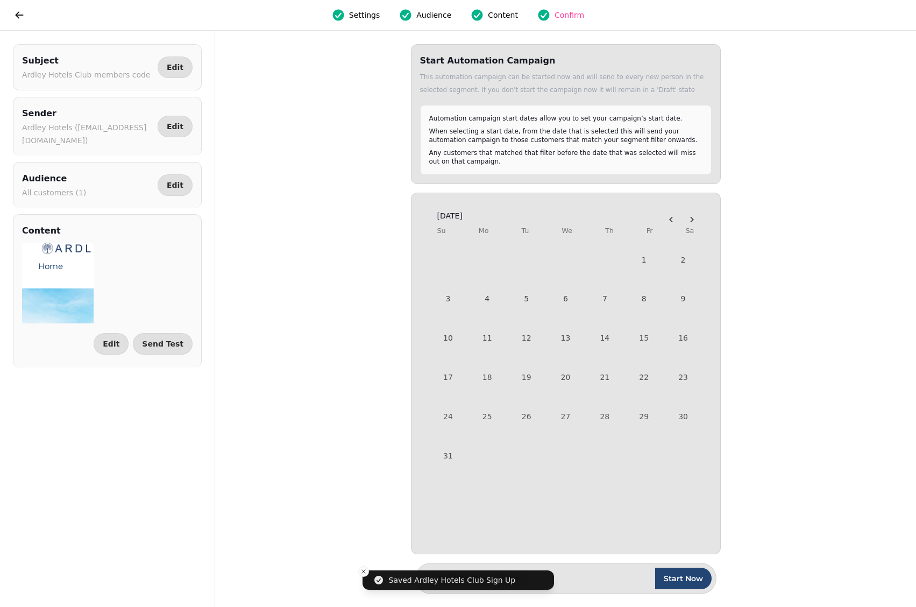
click at [676, 579] on span "Start Now" at bounding box center [683, 579] width 39 height 8
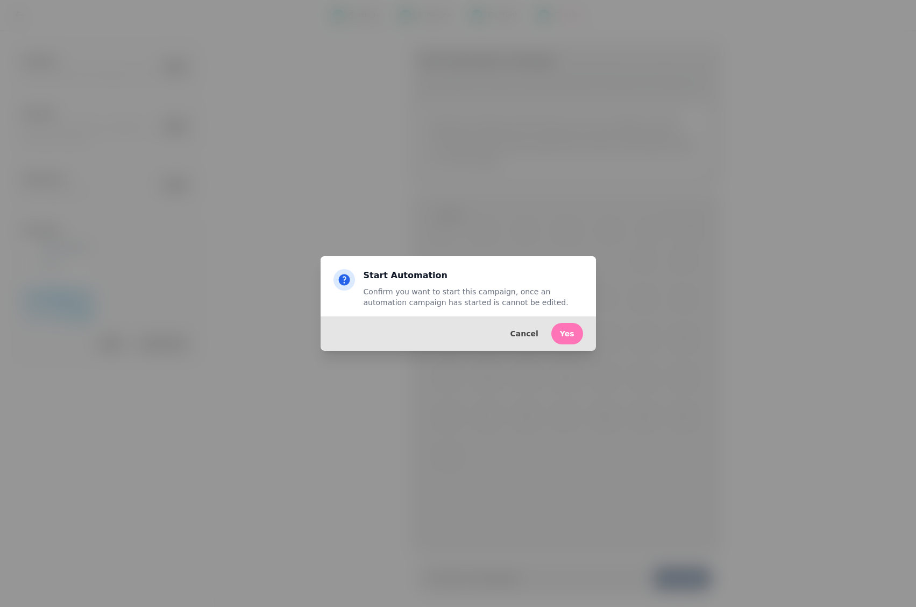
click at [567, 331] on span "Yes" at bounding box center [567, 334] width 15 height 8
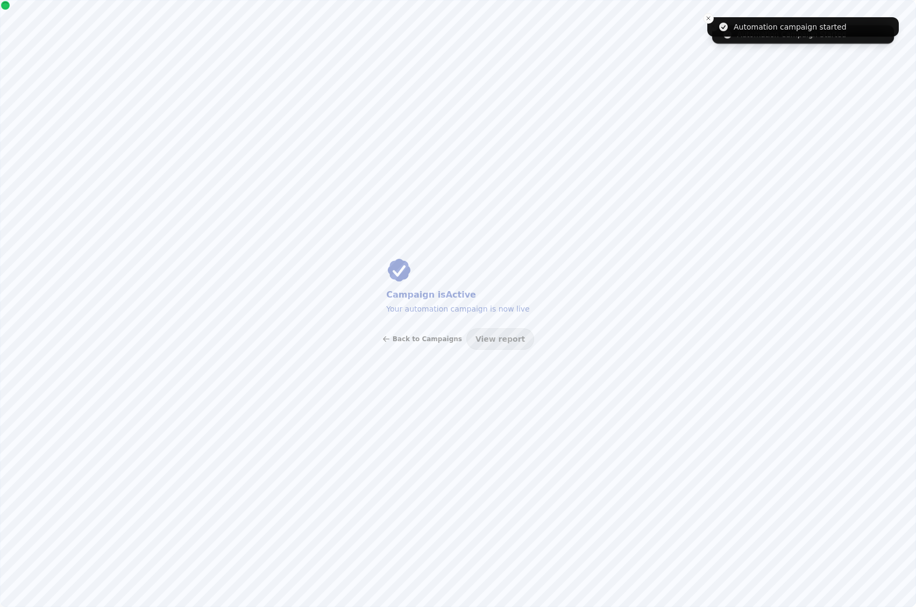
click at [433, 336] on span "Back to Campaigns" at bounding box center [427, 339] width 69 height 6
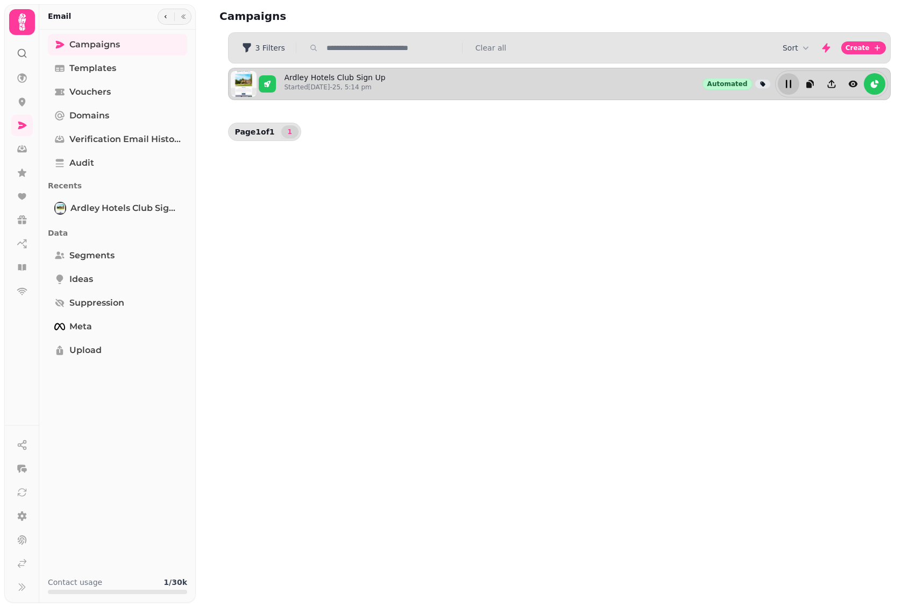
click at [791, 82] on icon "edit" at bounding box center [788, 84] width 11 height 11
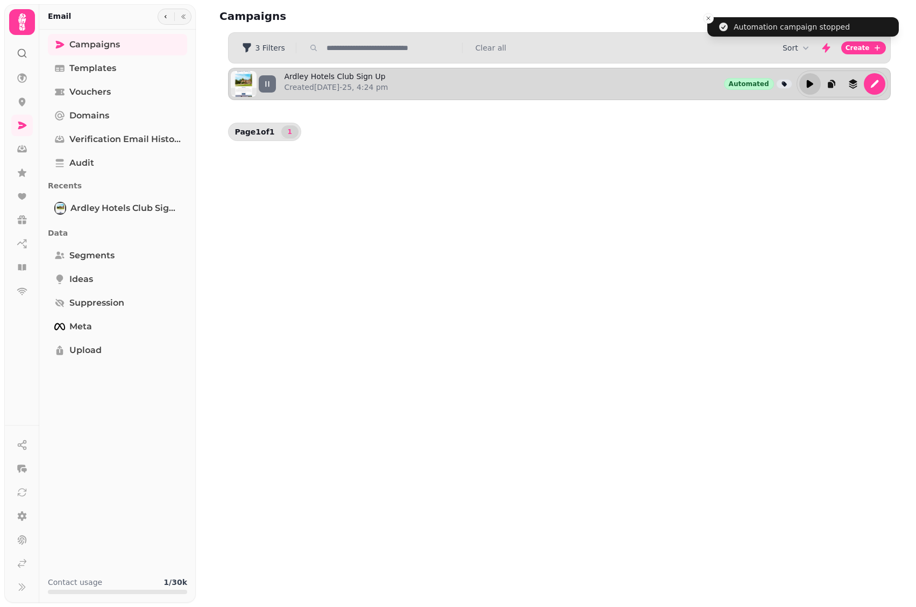
click at [809, 82] on icon "edit" at bounding box center [810, 84] width 6 height 8
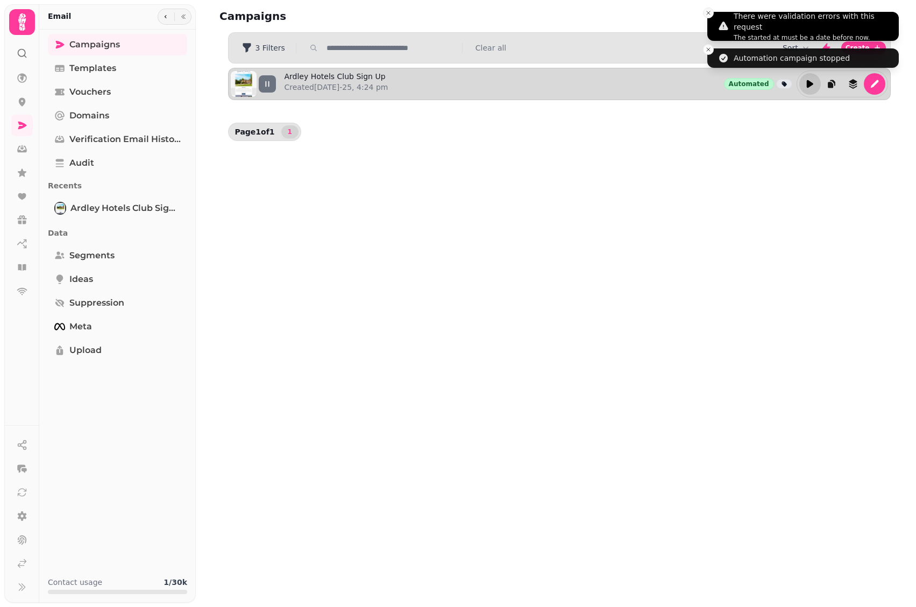
click at [710, 13] on icon "Close toast" at bounding box center [708, 13] width 6 height 6
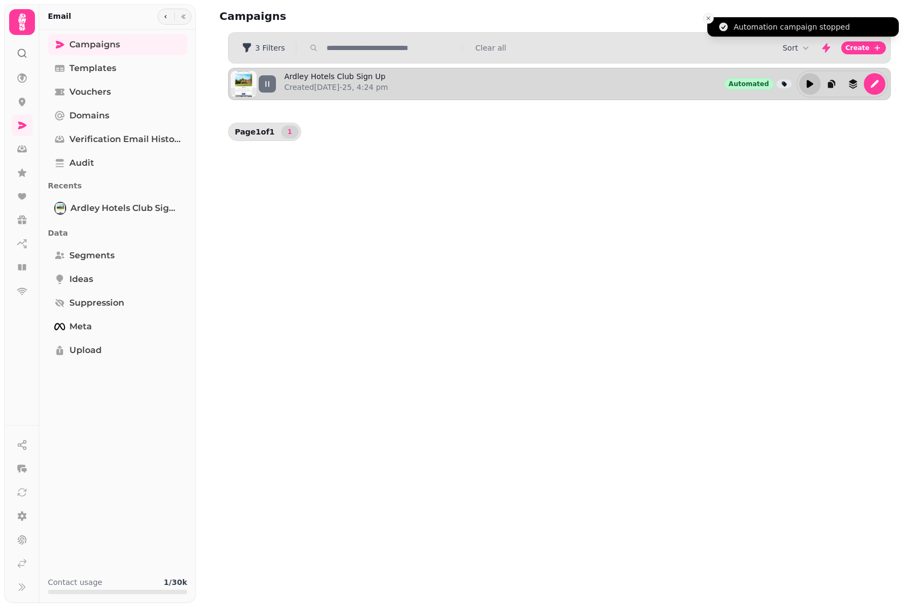
click at [709, 18] on icon "Close toast" at bounding box center [708, 18] width 6 height 6
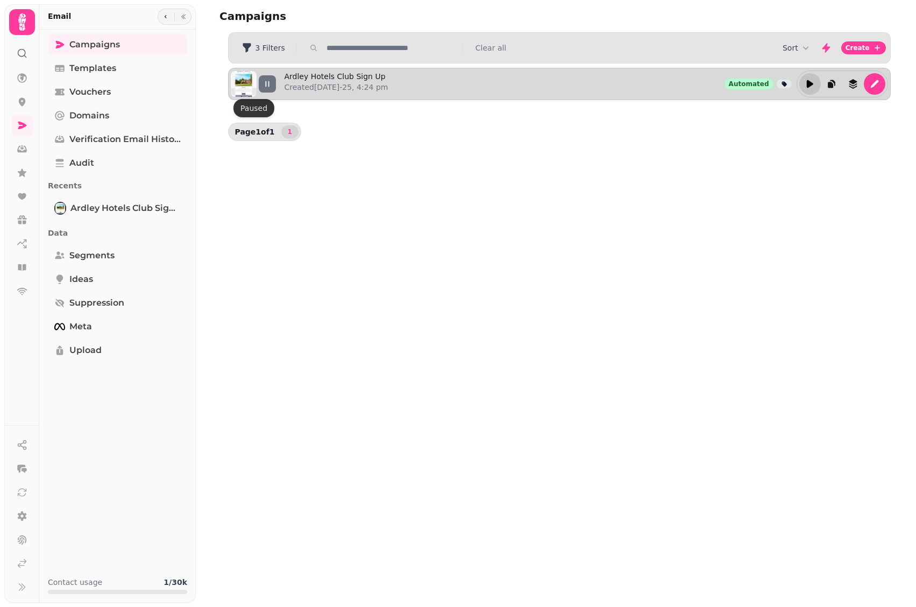
click at [267, 82] on icon at bounding box center [268, 84] width 8 height 8
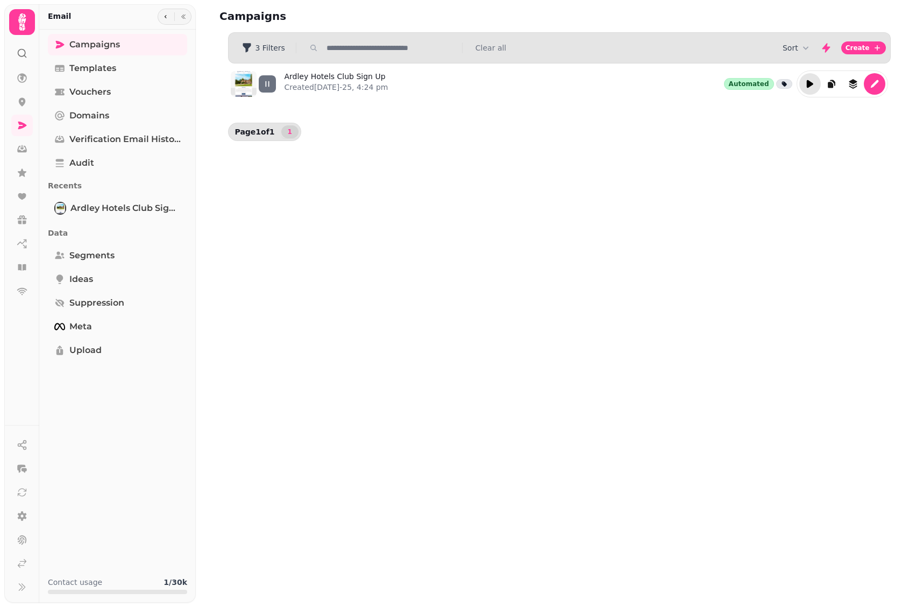
click at [810, 86] on icon "edit" at bounding box center [810, 84] width 6 height 8
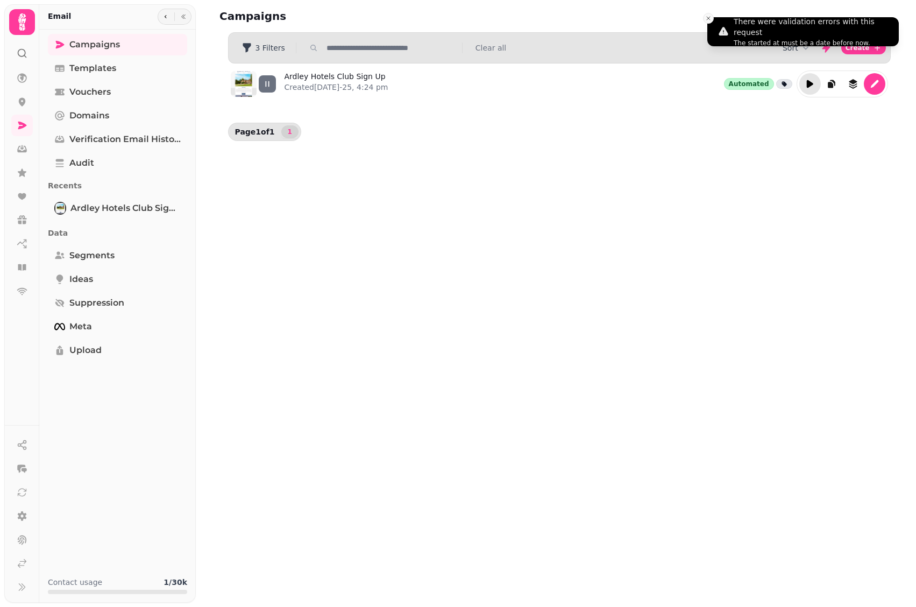
click at [709, 19] on icon "Close toast" at bounding box center [708, 18] width 6 height 6
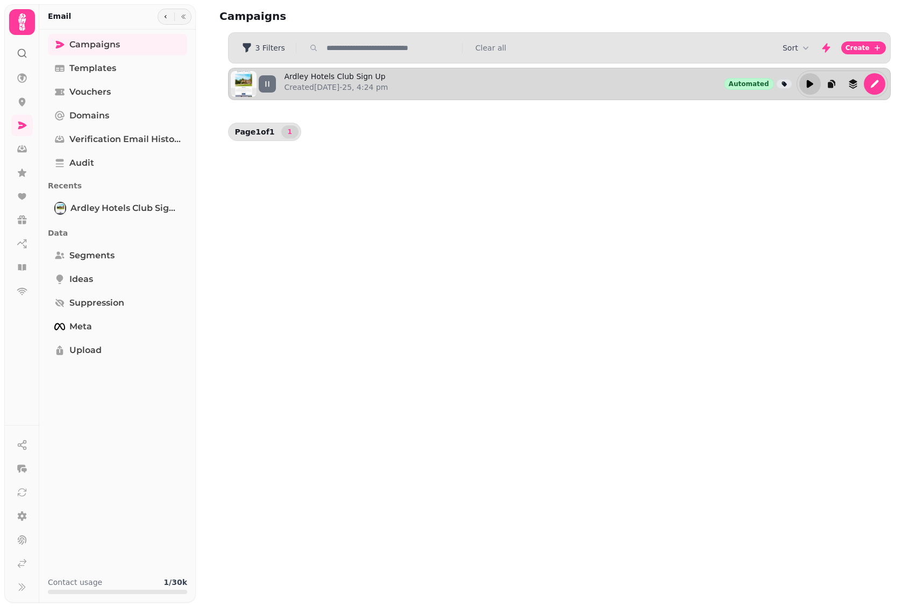
click at [808, 83] on icon "edit" at bounding box center [810, 84] width 6 height 8
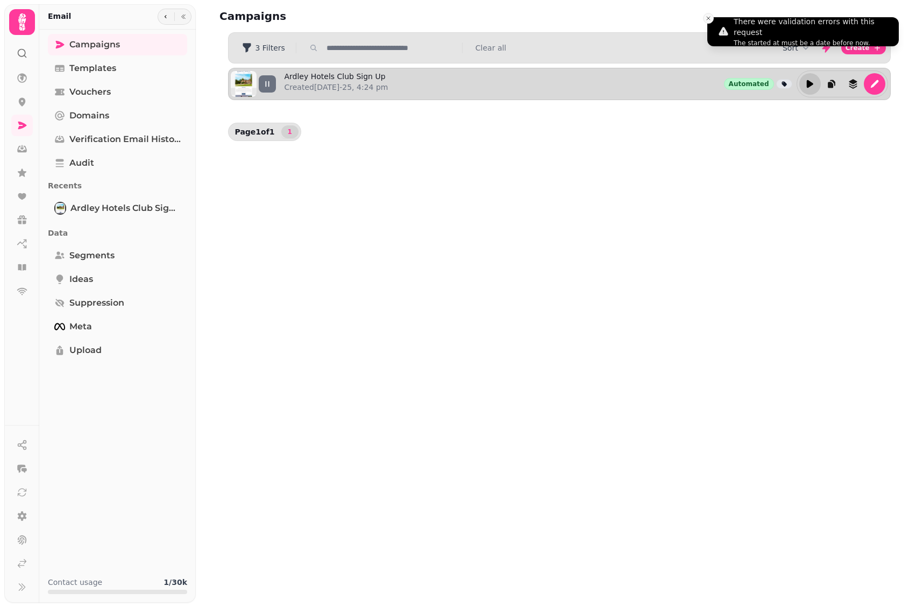
click at [709, 18] on icon "Close toast" at bounding box center [708, 18] width 6 height 6
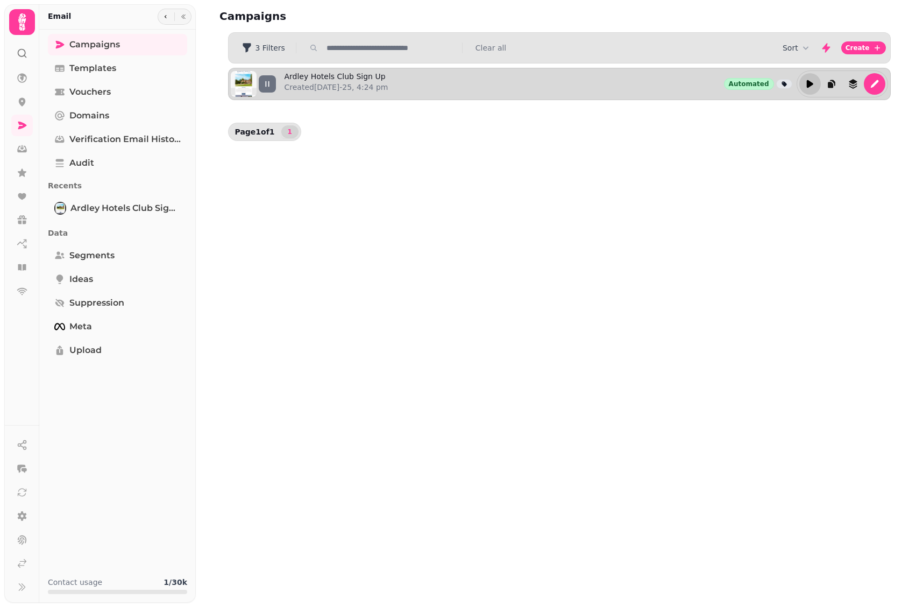
click at [813, 86] on icon "edit" at bounding box center [810, 84] width 11 height 11
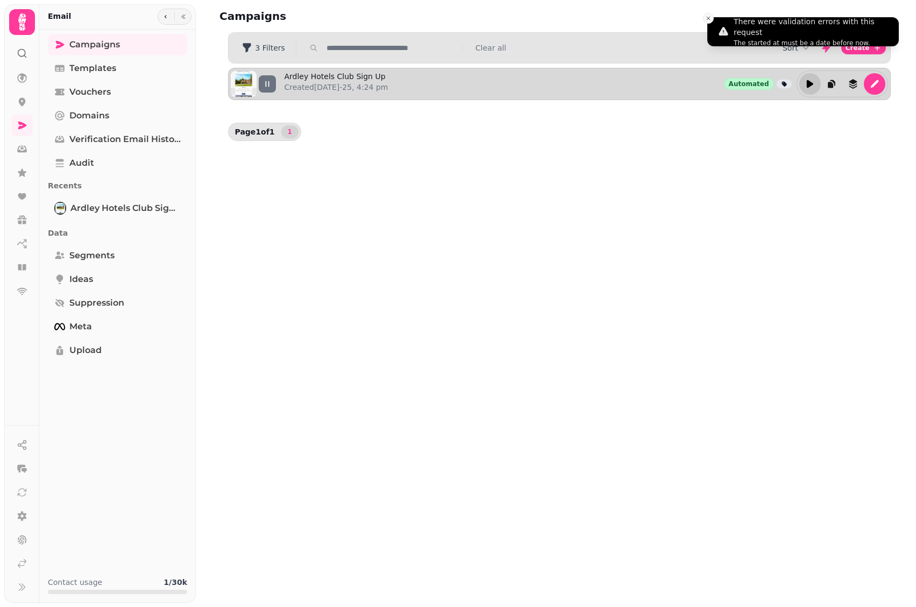
click at [710, 18] on icon "Close toast" at bounding box center [708, 18] width 6 height 6
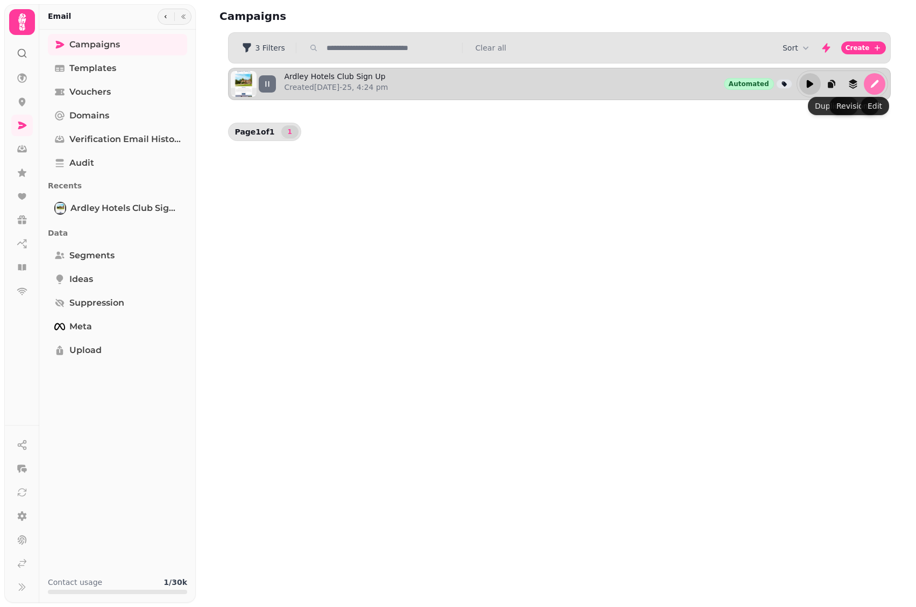
click at [873, 84] on icon "edit" at bounding box center [875, 84] width 8 height 8
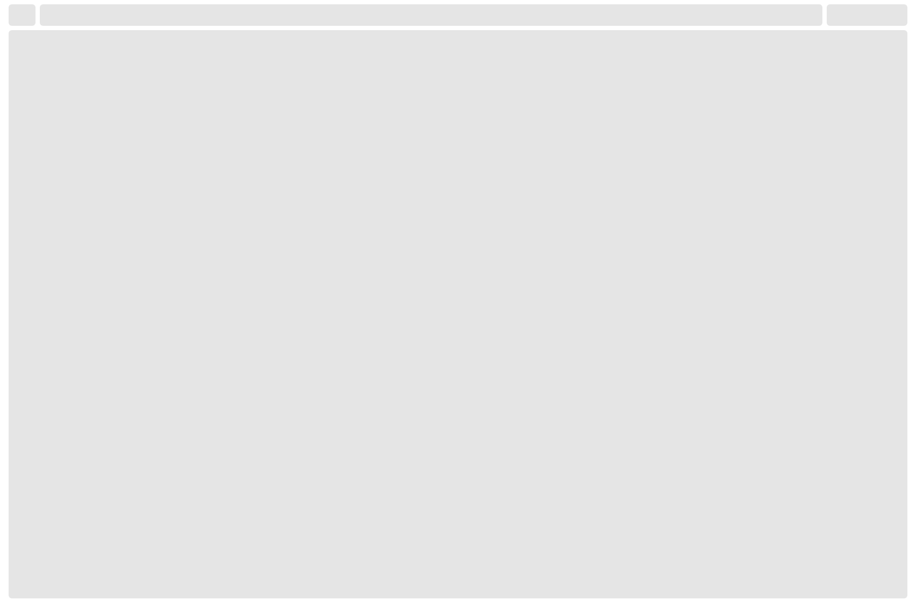
select select "**********"
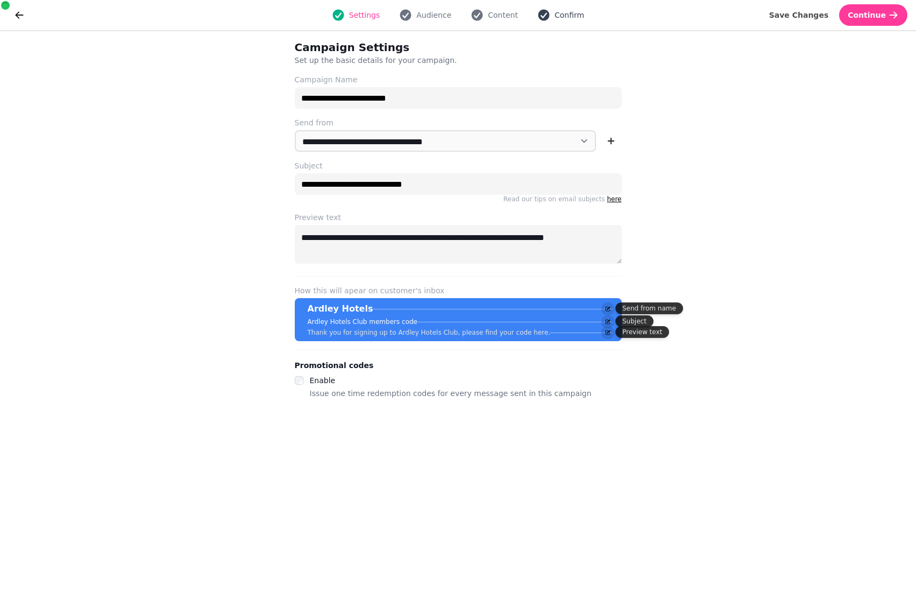
click at [561, 17] on span "Confirm" at bounding box center [570, 15] width 30 height 11
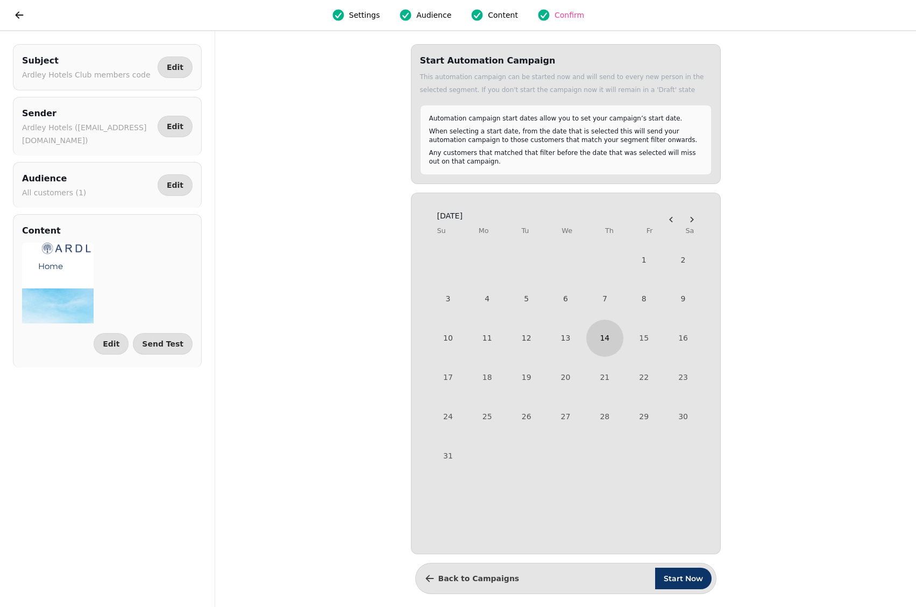
click at [599, 339] on button "14" at bounding box center [604, 338] width 37 height 37
click at [571, 338] on button "13" at bounding box center [565, 338] width 39 height 39
click at [675, 582] on span "Start Now" at bounding box center [683, 579] width 39 height 8
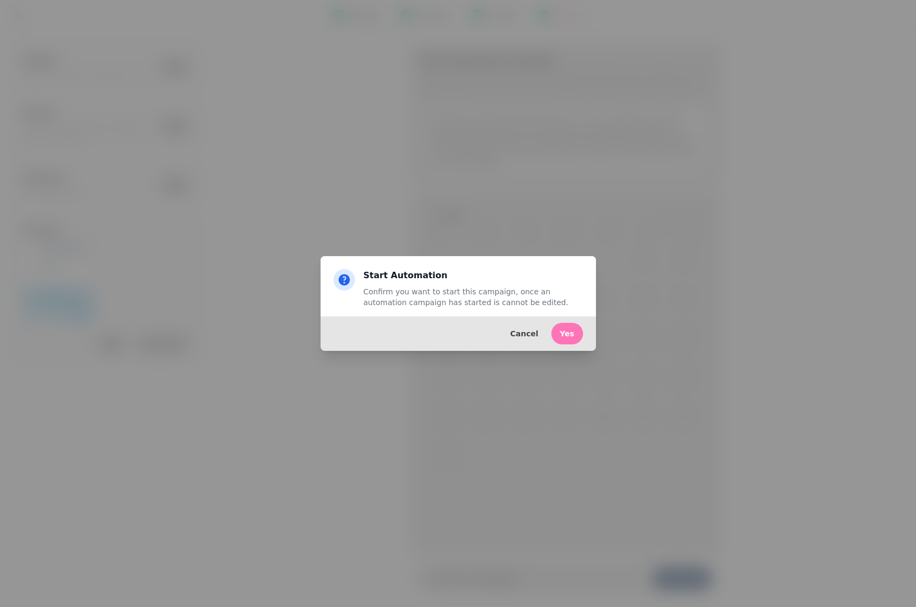
click at [571, 337] on span "Yes" at bounding box center [567, 334] width 15 height 8
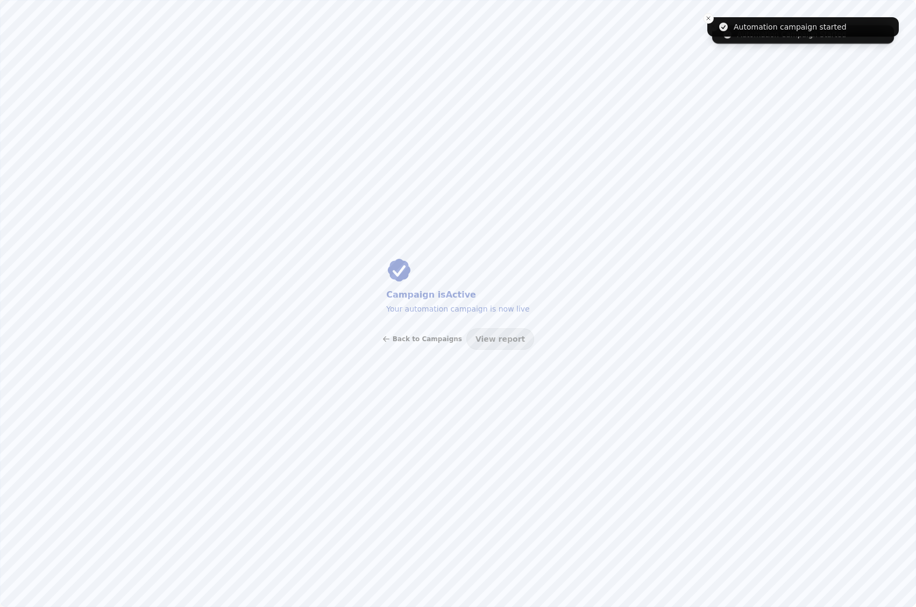
click at [443, 339] on span "Back to Campaigns" at bounding box center [427, 339] width 69 height 6
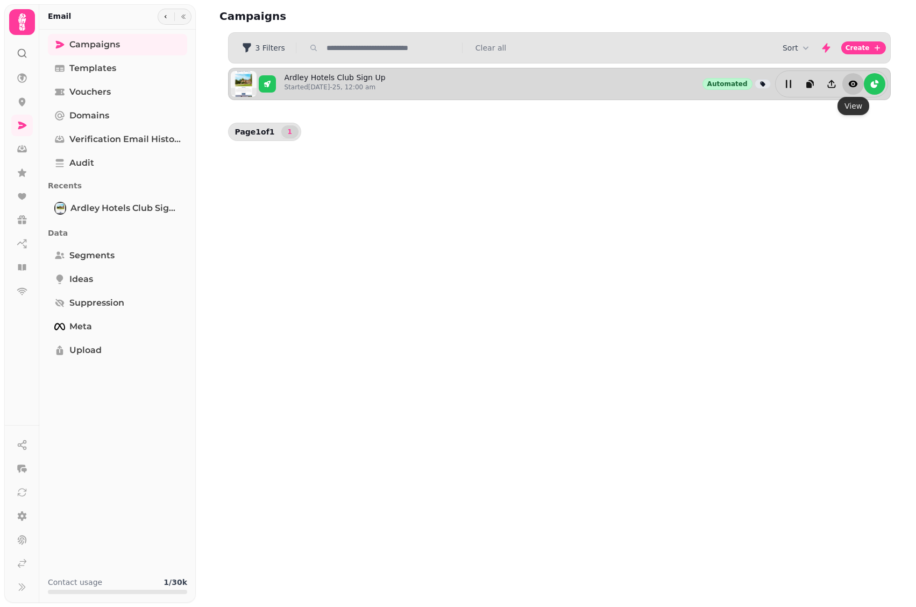
click at [852, 84] on icon "view" at bounding box center [853, 84] width 11 height 11
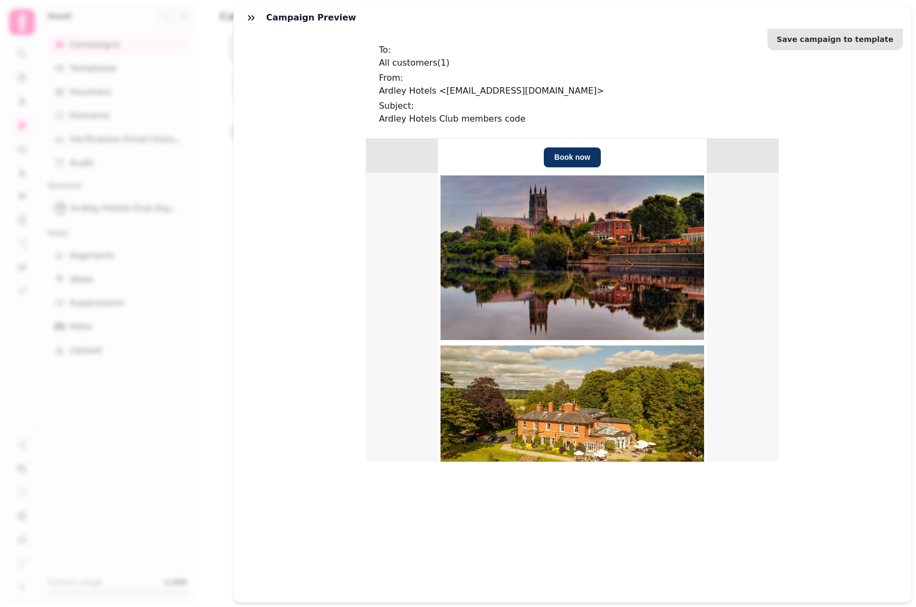
scroll to position [361, 0]
